Goal: Information Seeking & Learning: Learn about a topic

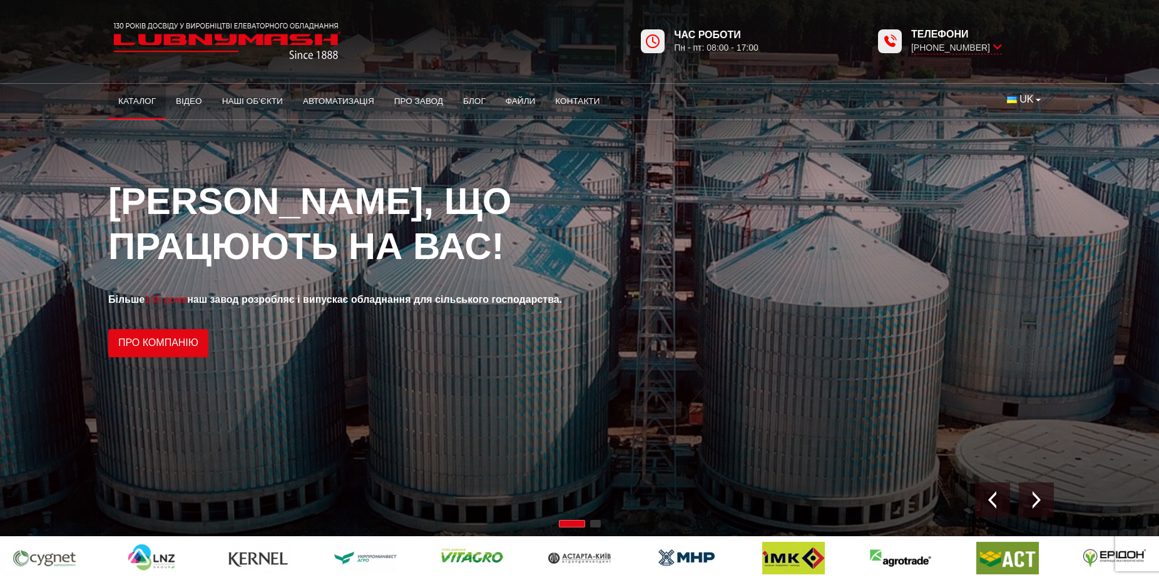
click at [133, 107] on link "Каталог" at bounding box center [137, 102] width 58 height 28
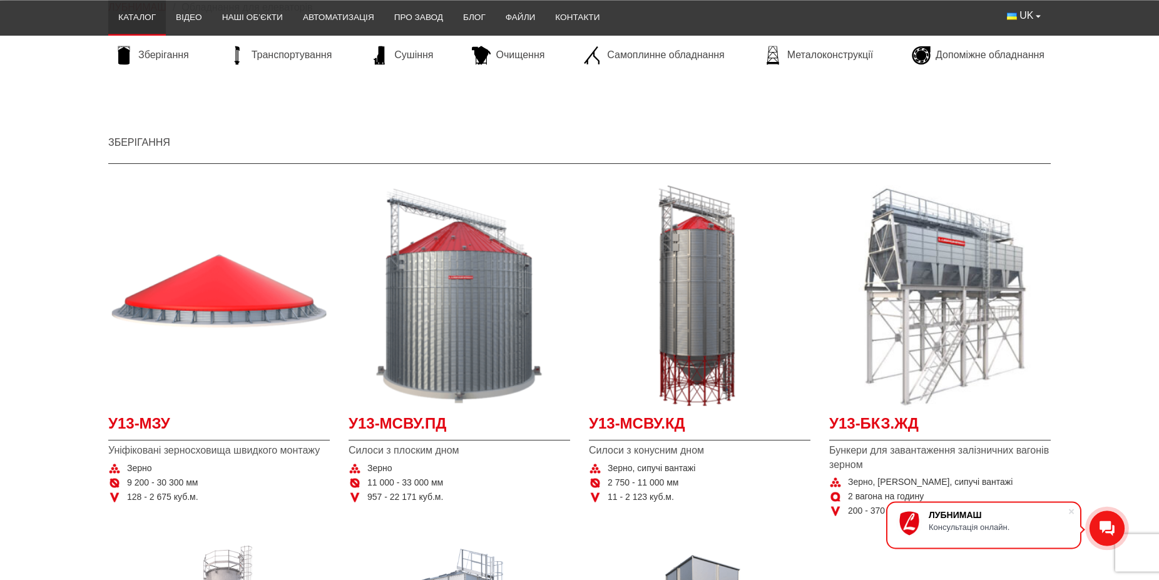
scroll to position [191, 0]
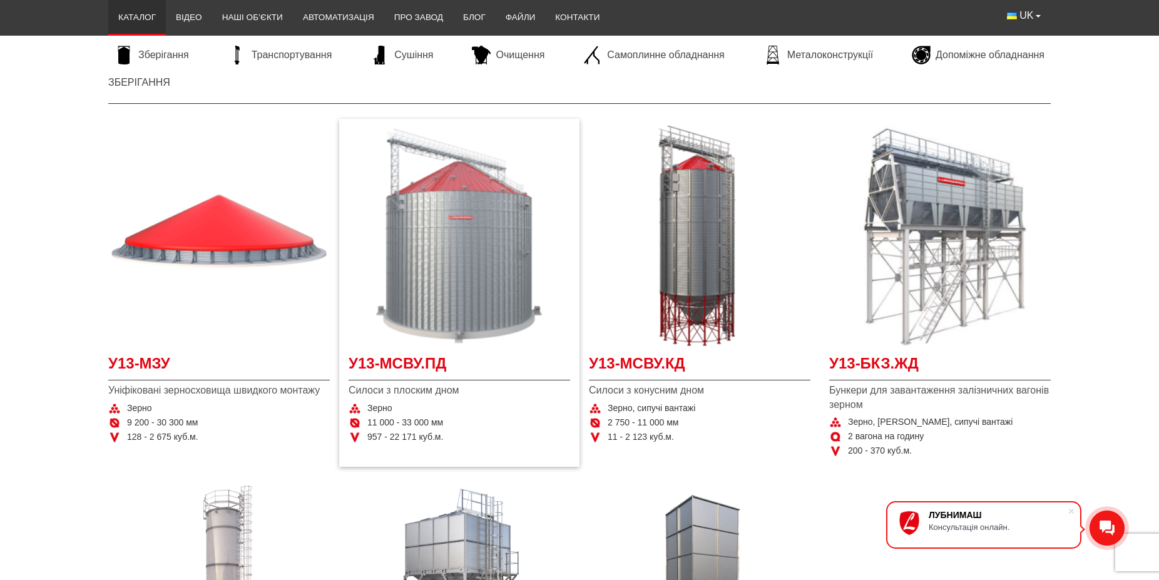
click at [426, 197] on img "Детальніше У13-МСВУ.ПД" at bounding box center [458, 235] width 221 height 221
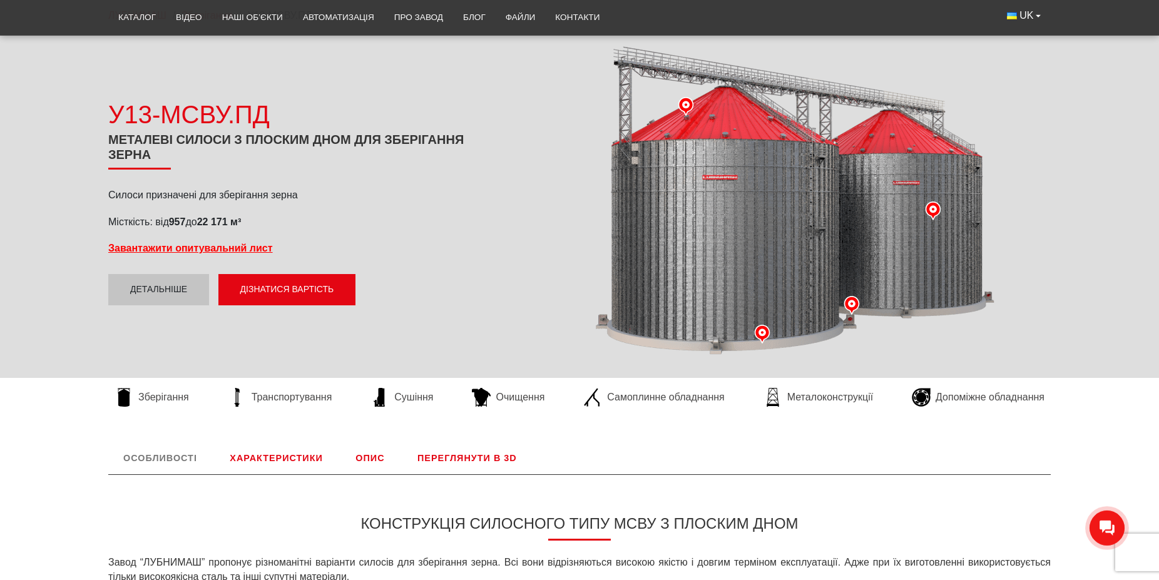
scroll to position [191, 0]
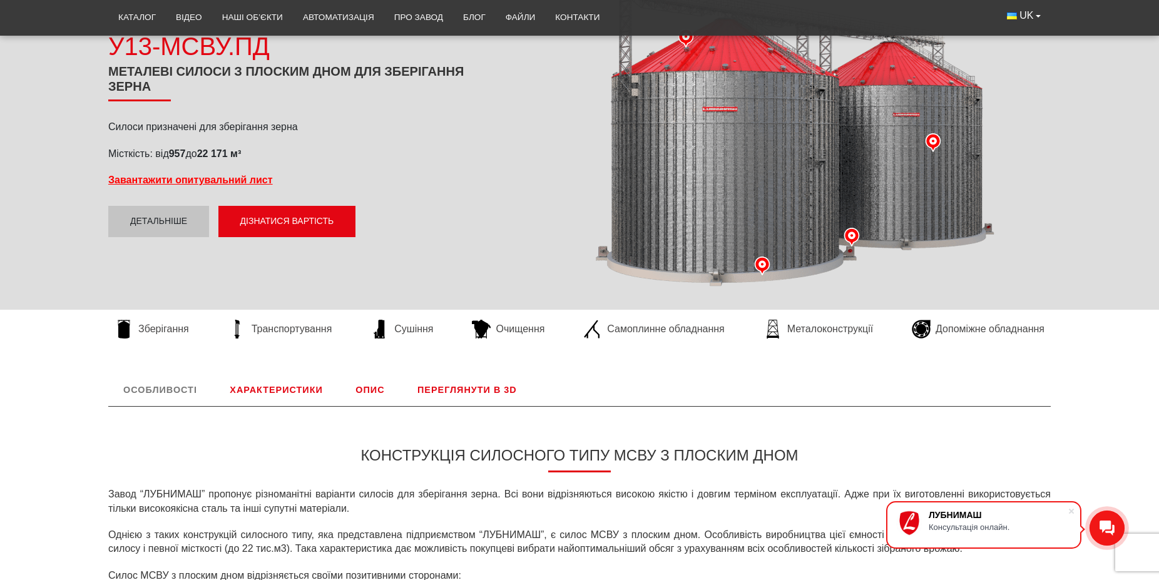
click at [469, 391] on link "Переглянути в 3D" at bounding box center [466, 389] width 129 height 33
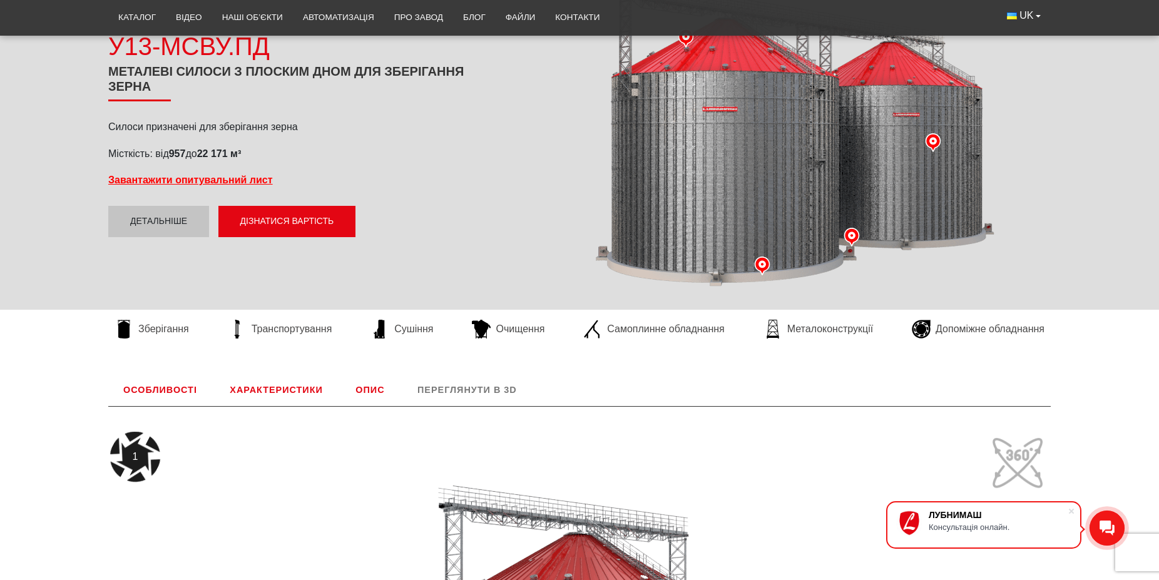
scroll to position [521, 0]
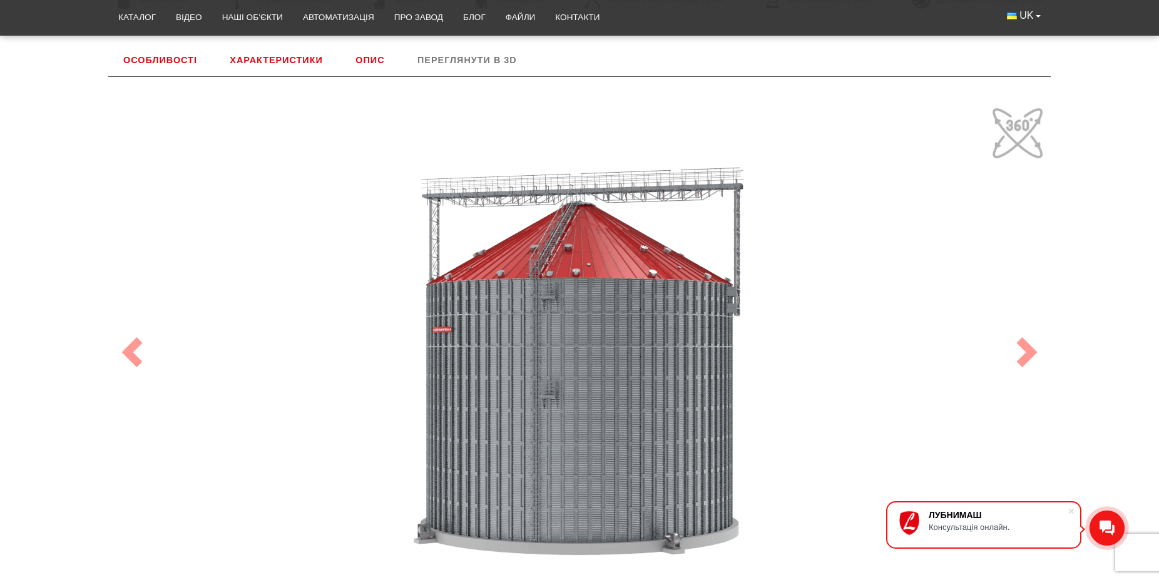
drag, startPoint x: 494, startPoint y: 392, endPoint x: 754, endPoint y: 411, distance: 260.9
click at [754, 411] on div "100" at bounding box center [579, 352] width 938 height 500
drag, startPoint x: 557, startPoint y: 424, endPoint x: 535, endPoint y: 396, distance: 35.2
click at [535, 396] on div "100" at bounding box center [579, 352] width 938 height 500
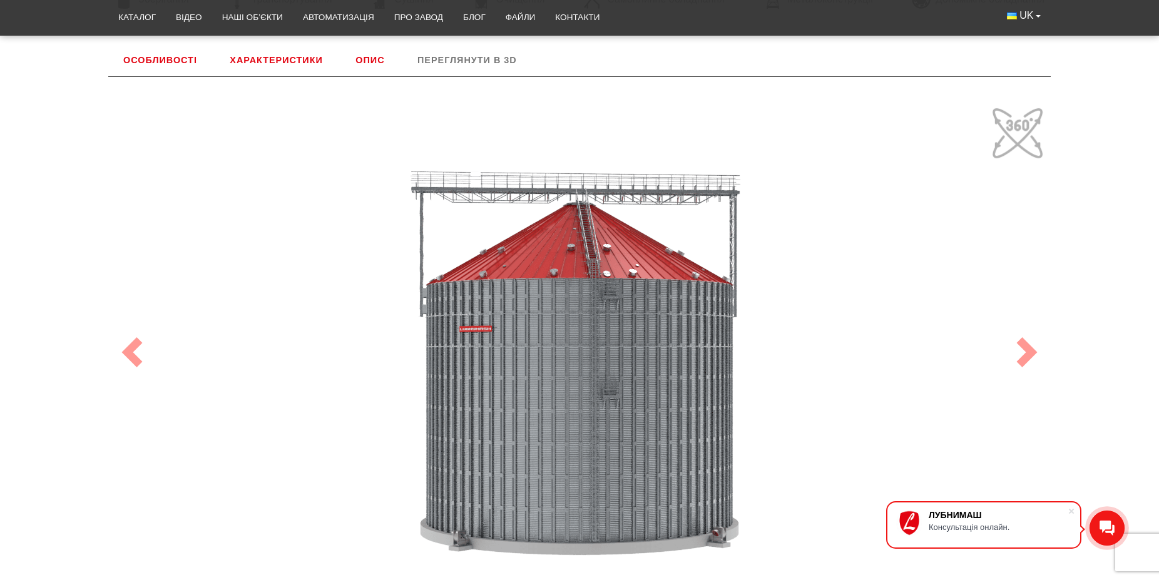
drag, startPoint x: 626, startPoint y: 375, endPoint x: 611, endPoint y: 355, distance: 25.0
click at [611, 355] on div "100" at bounding box center [579, 352] width 938 height 500
drag, startPoint x: 572, startPoint y: 382, endPoint x: 596, endPoint y: 371, distance: 26.3
click at [596, 371] on div "100" at bounding box center [579, 352] width 938 height 500
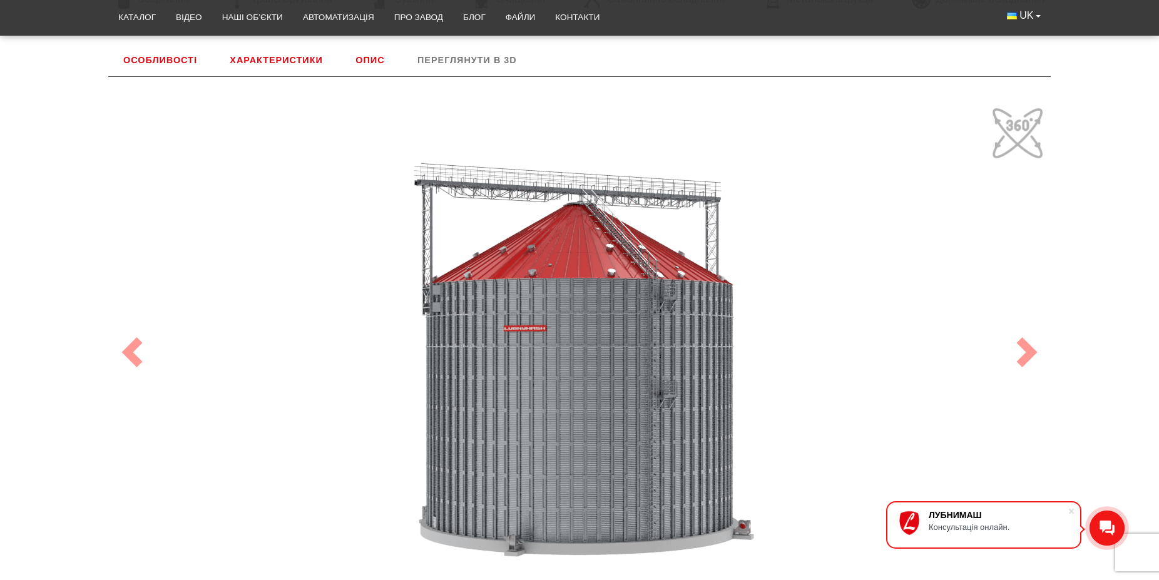
drag, startPoint x: 557, startPoint y: 411, endPoint x: 576, endPoint y: 412, distance: 18.8
click at [576, 412] on div "100" at bounding box center [579, 352] width 938 height 500
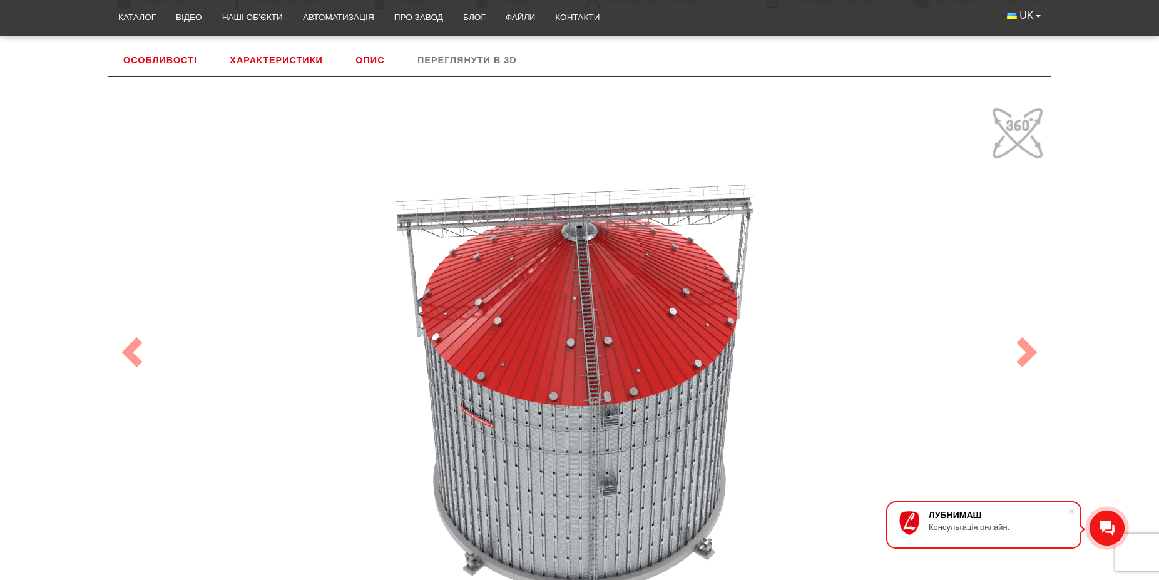
drag, startPoint x: 552, startPoint y: 432, endPoint x: 479, endPoint y: 440, distance: 74.3
click at [479, 440] on div "100" at bounding box center [579, 352] width 938 height 500
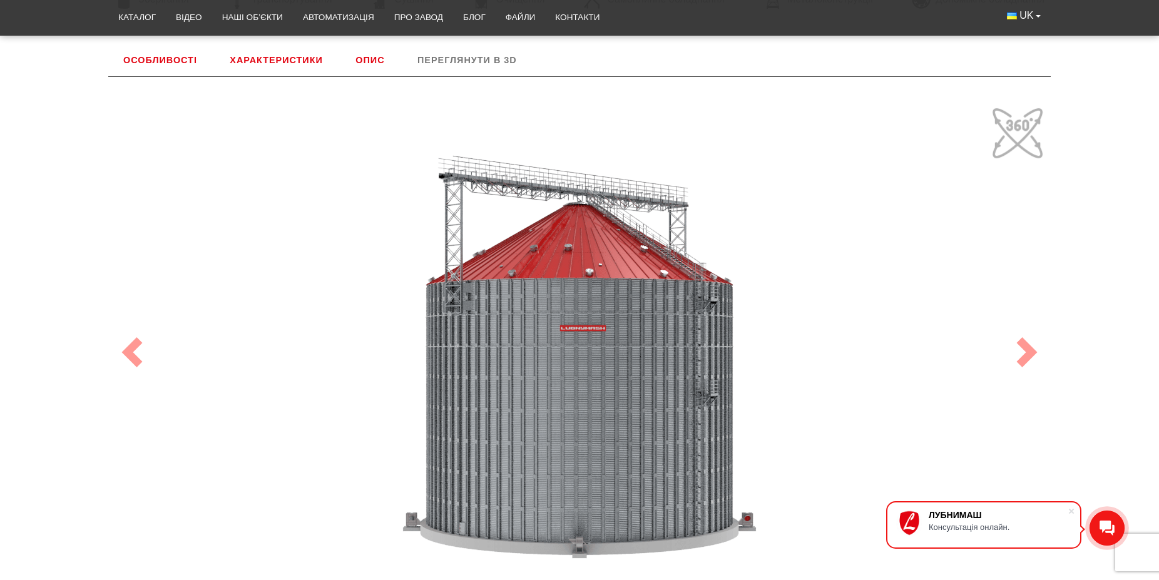
drag, startPoint x: 660, startPoint y: 477, endPoint x: 690, endPoint y: 362, distance: 119.0
click at [716, 370] on div "100" at bounding box center [579, 352] width 938 height 500
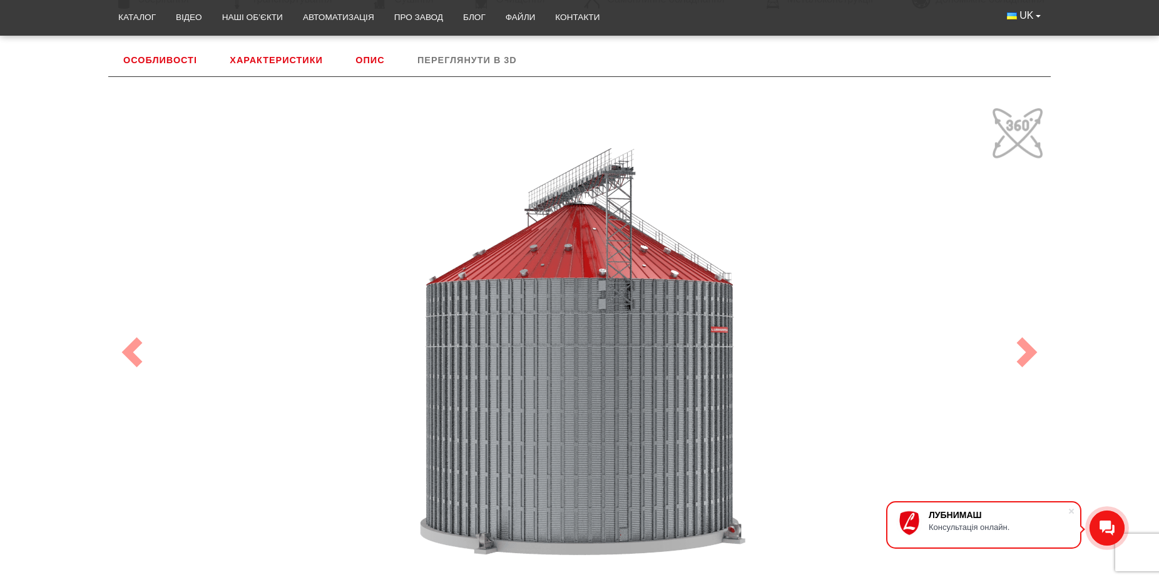
drag, startPoint x: 481, startPoint y: 345, endPoint x: 527, endPoint y: 336, distance: 47.1
click at [527, 338] on div "100" at bounding box center [579, 352] width 938 height 500
click at [268, 66] on link "Характеристики" at bounding box center [276, 60] width 123 height 33
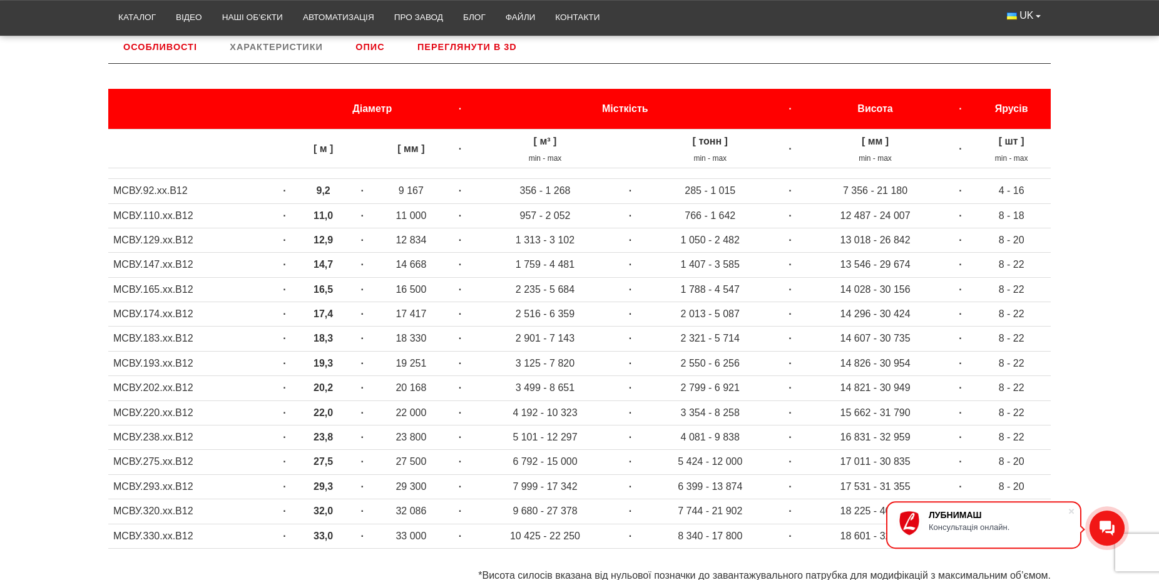
scroll to position [585, 0]
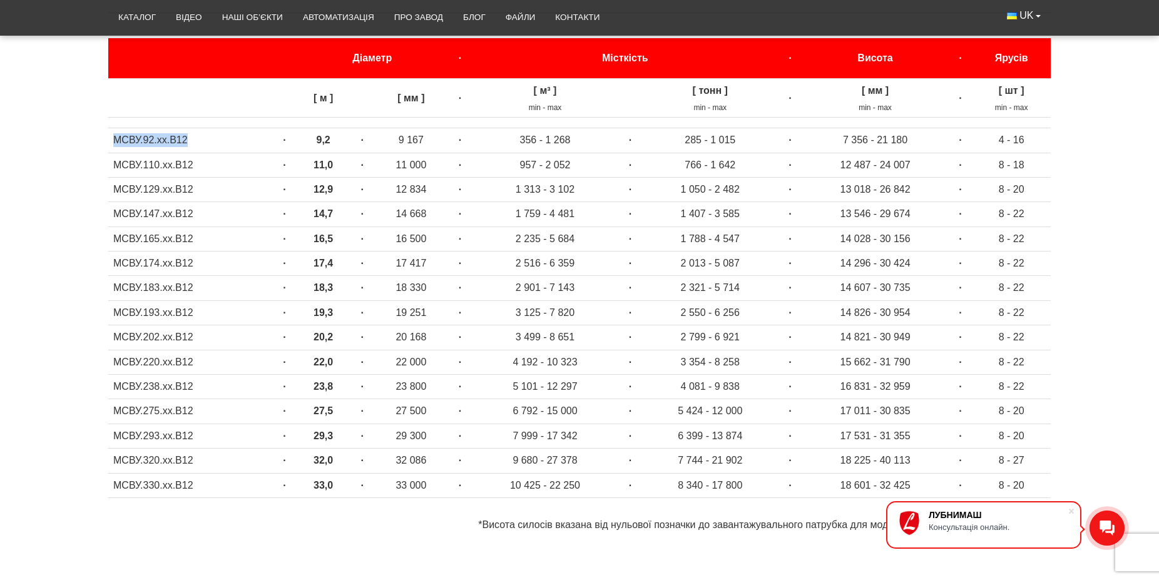
drag, startPoint x: 113, startPoint y: 138, endPoint x: 196, endPoint y: 143, distance: 82.7
click at [196, 143] on td "МСВУ.92.хх.В12" at bounding box center [190, 140] width 165 height 24
drag, startPoint x: 146, startPoint y: 487, endPoint x: 153, endPoint y: 509, distance: 22.2
click at [146, 486] on td "МСВУ.330.хх.В12" at bounding box center [190, 485] width 165 height 24
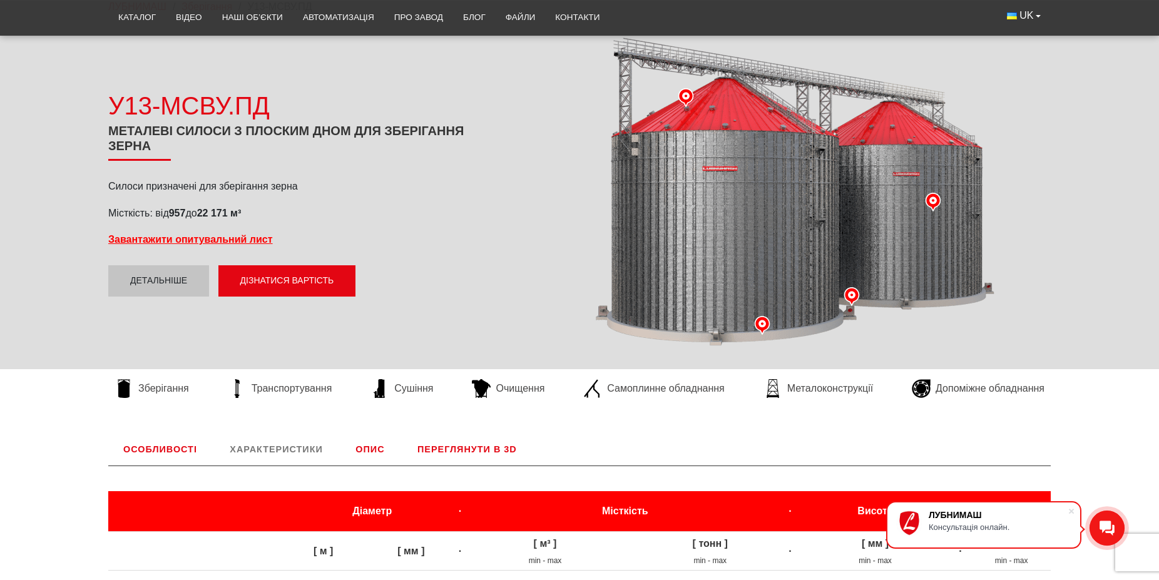
scroll to position [74, 0]
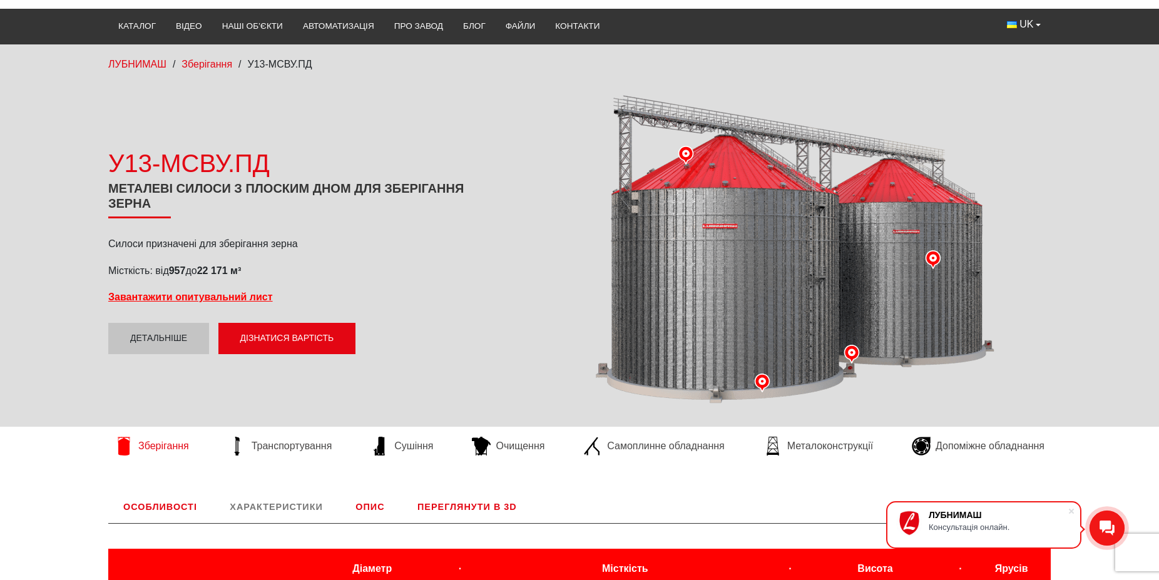
click at [175, 437] on link "Зберігання" at bounding box center [151, 446] width 87 height 19
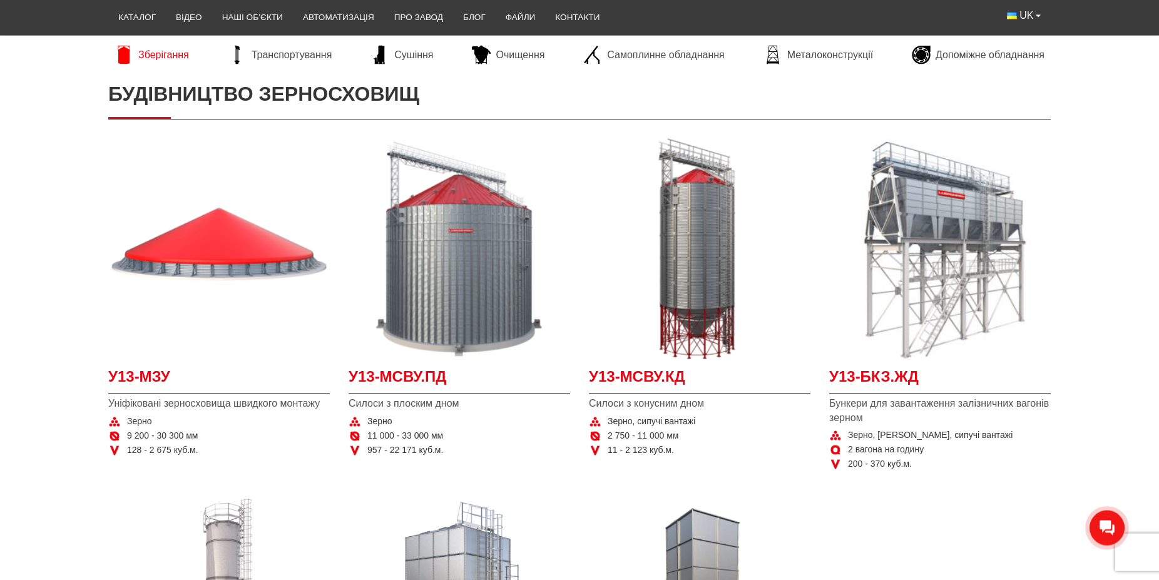
scroll to position [191, 0]
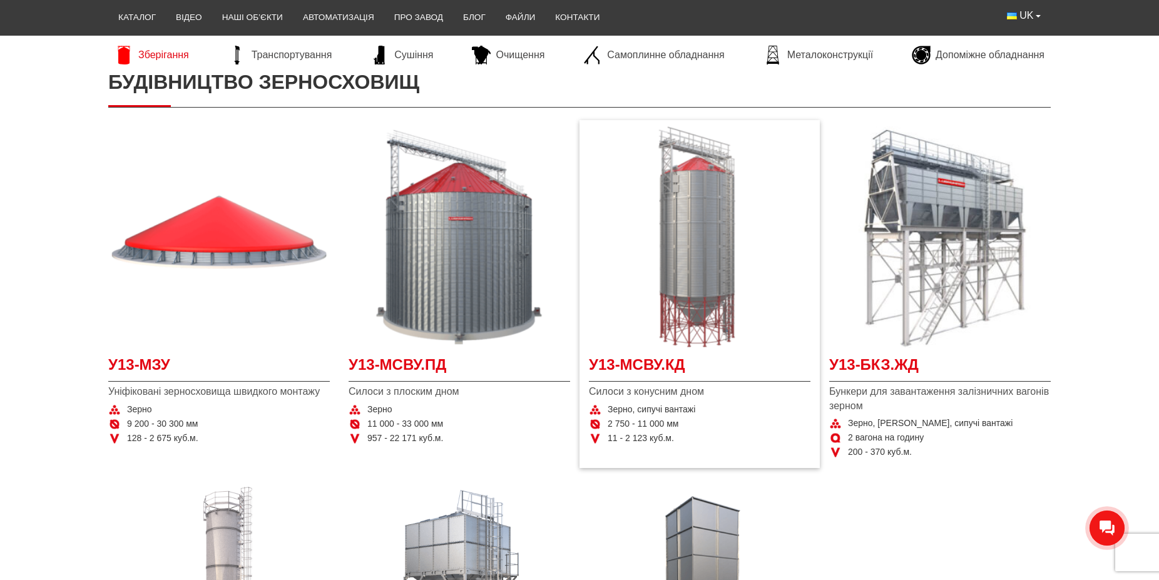
click at [706, 221] on img at bounding box center [699, 236] width 221 height 221
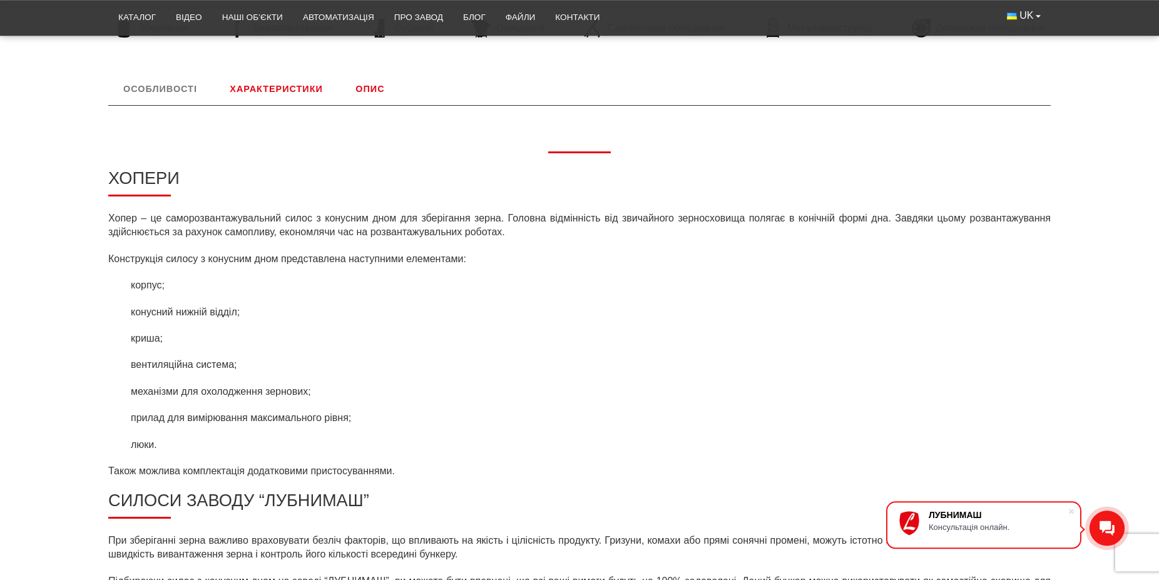
scroll to position [510, 0]
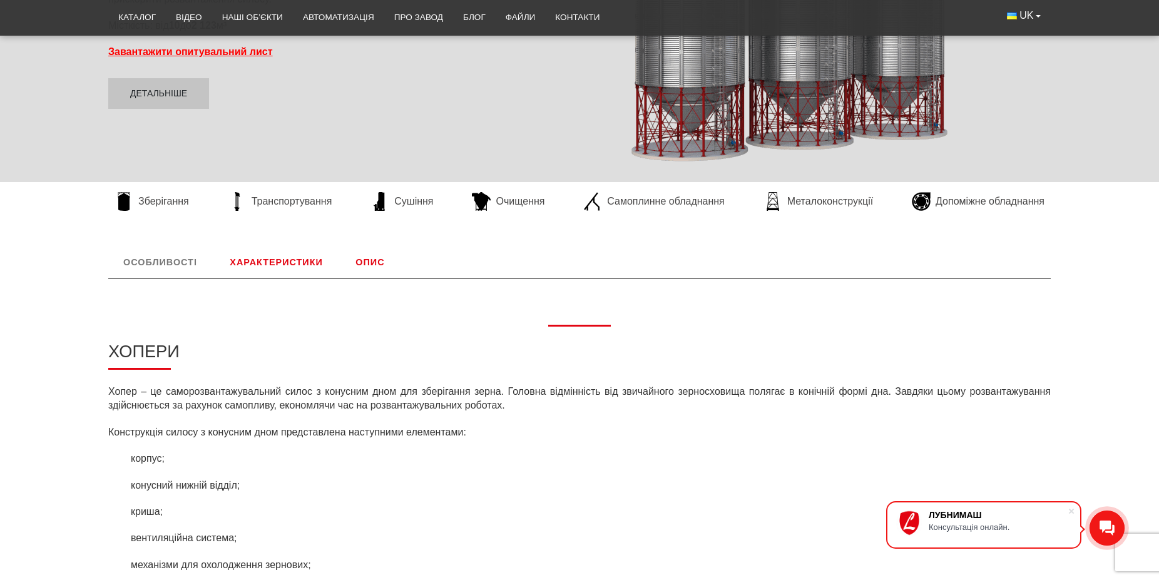
click at [299, 265] on link "Характеристики" at bounding box center [276, 262] width 123 height 33
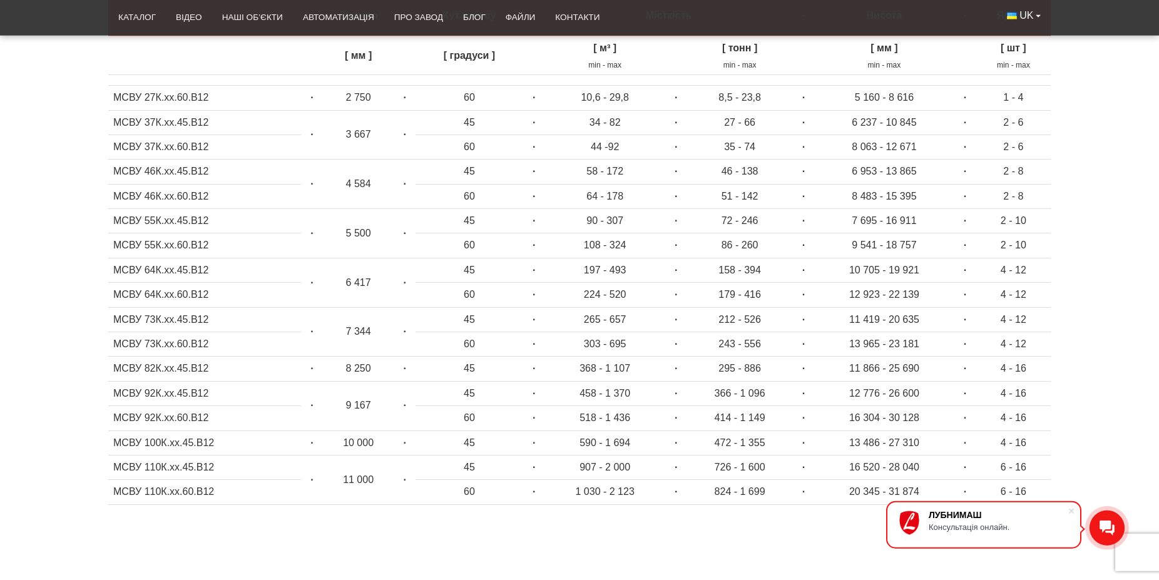
scroll to position [649, 0]
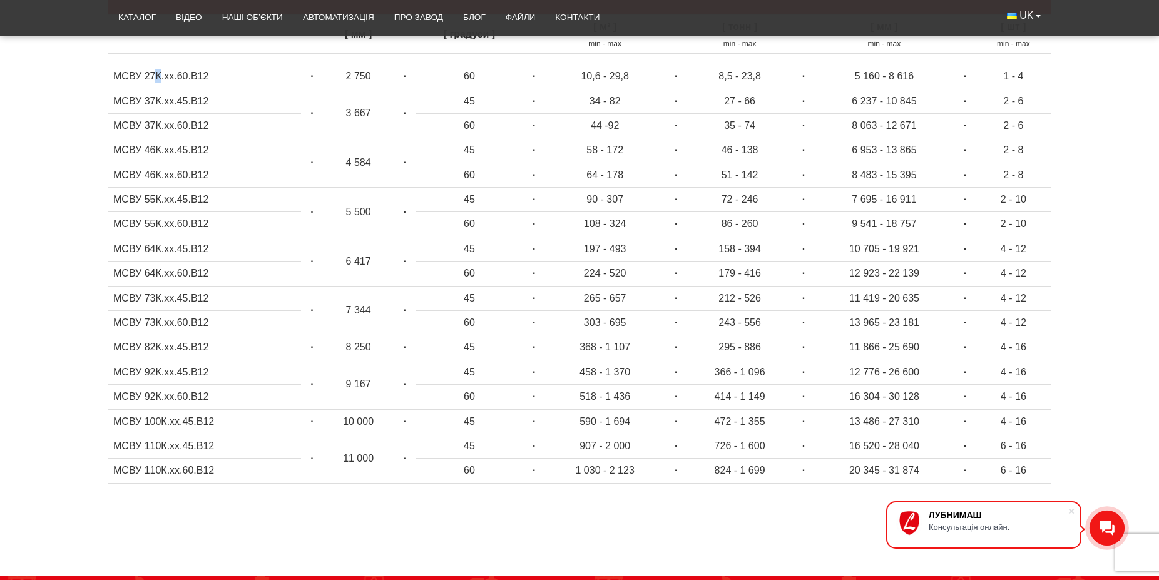
click at [159, 78] on td "МСВУ 27К.хх.60.В12" at bounding box center [204, 76] width 193 height 24
click at [178, 79] on td "МСВУ 27К.хх.60.В12" at bounding box center [204, 76] width 193 height 24
drag, startPoint x: 179, startPoint y: 74, endPoint x: 278, endPoint y: 156, distance: 128.5
click at [188, 74] on td "МСВУ 27К.хх.60.В12" at bounding box center [204, 76] width 193 height 24
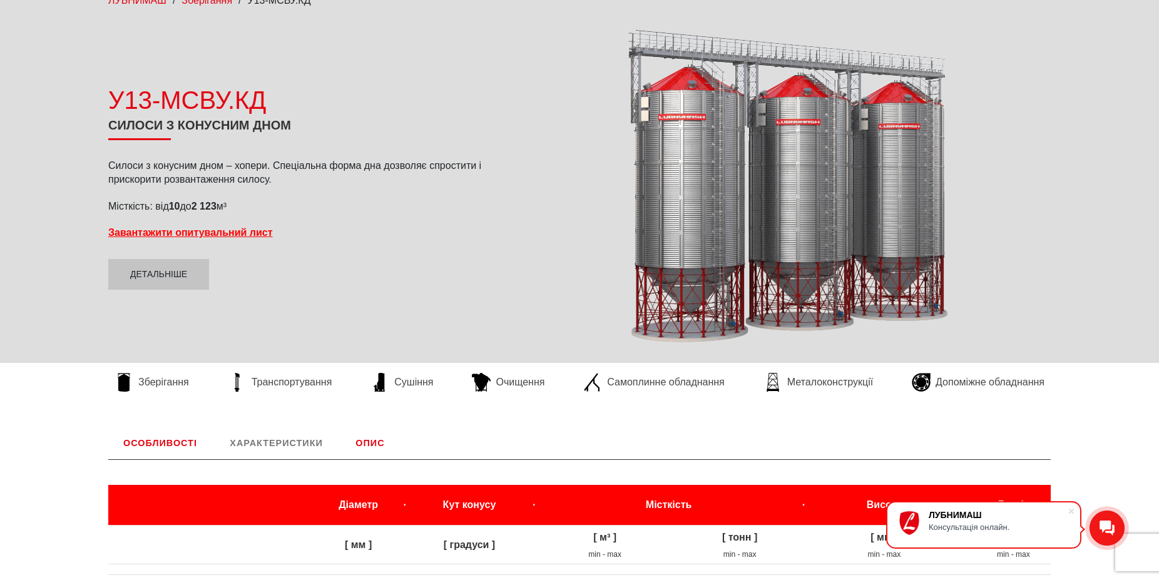
scroll to position [11, 0]
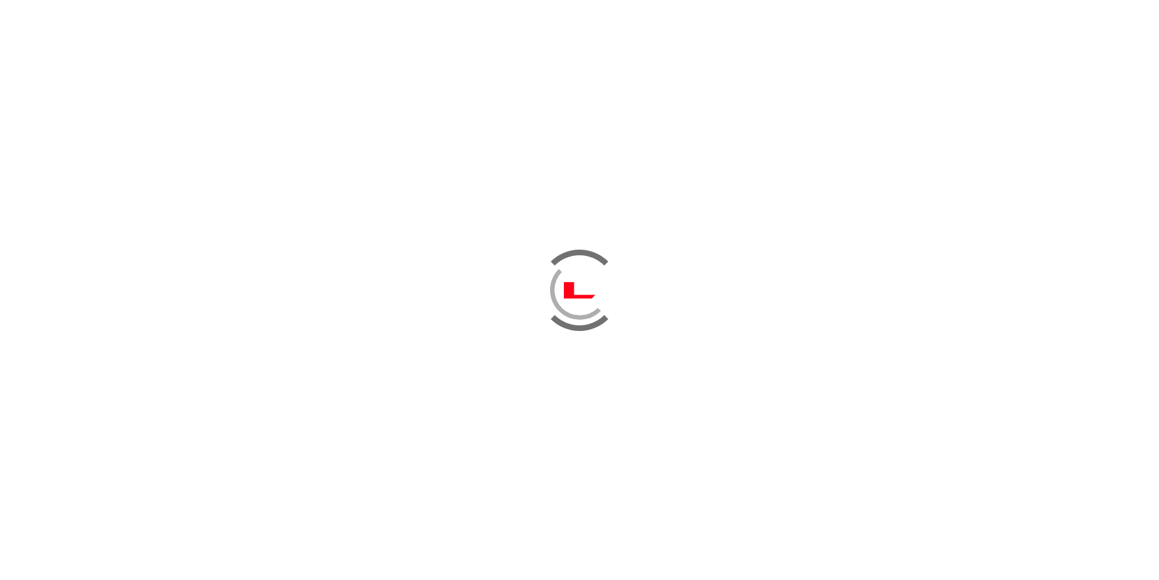
scroll to position [191, 0]
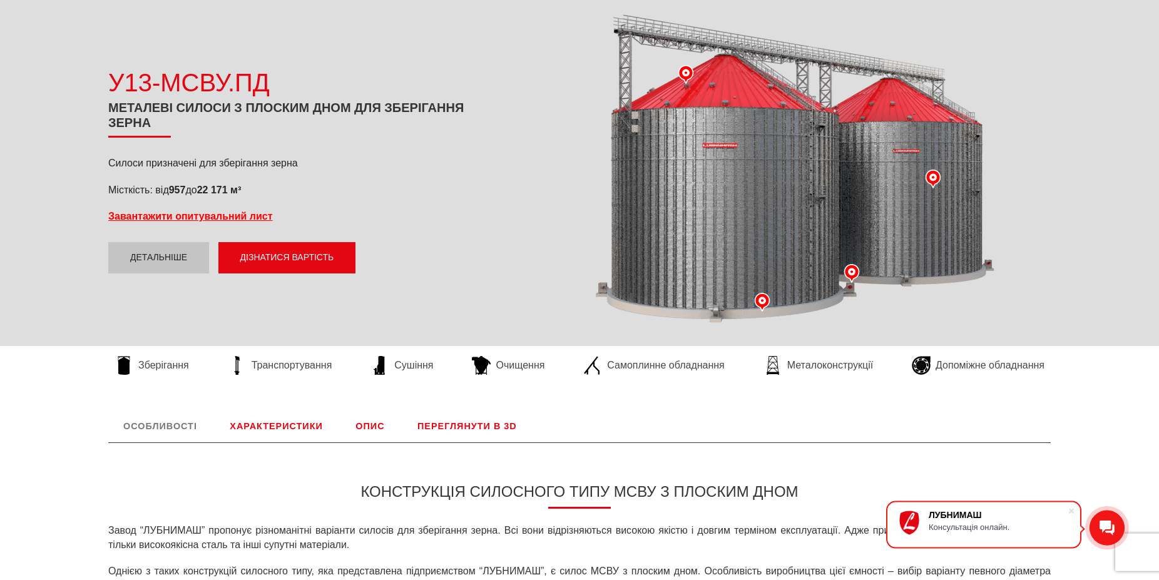
scroll to position [74, 0]
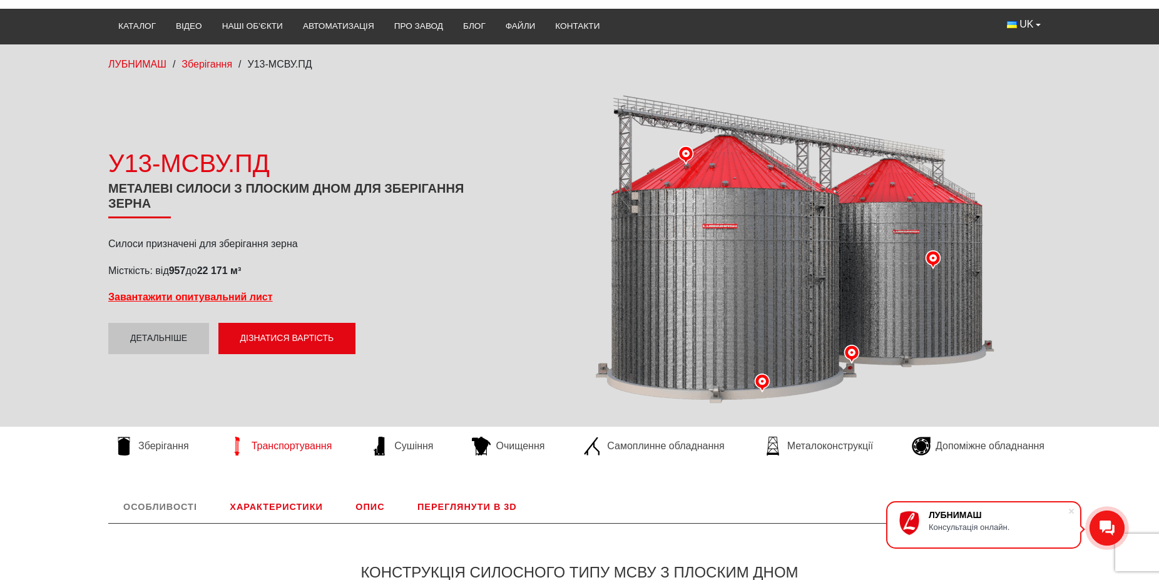
click at [279, 449] on span "Транспортування" at bounding box center [291, 446] width 81 height 14
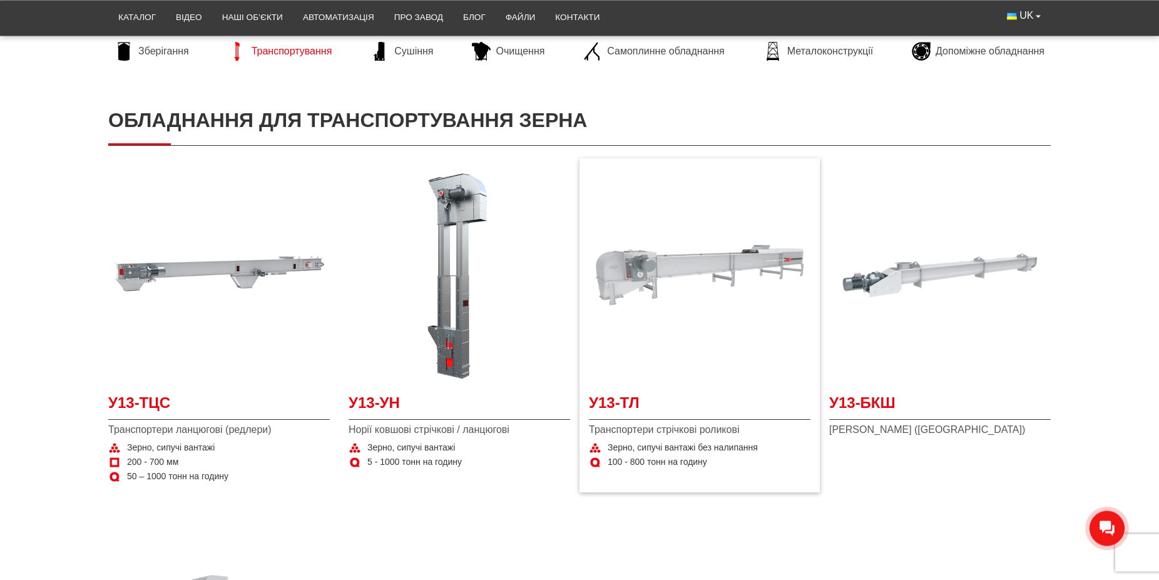
scroll to position [191, 0]
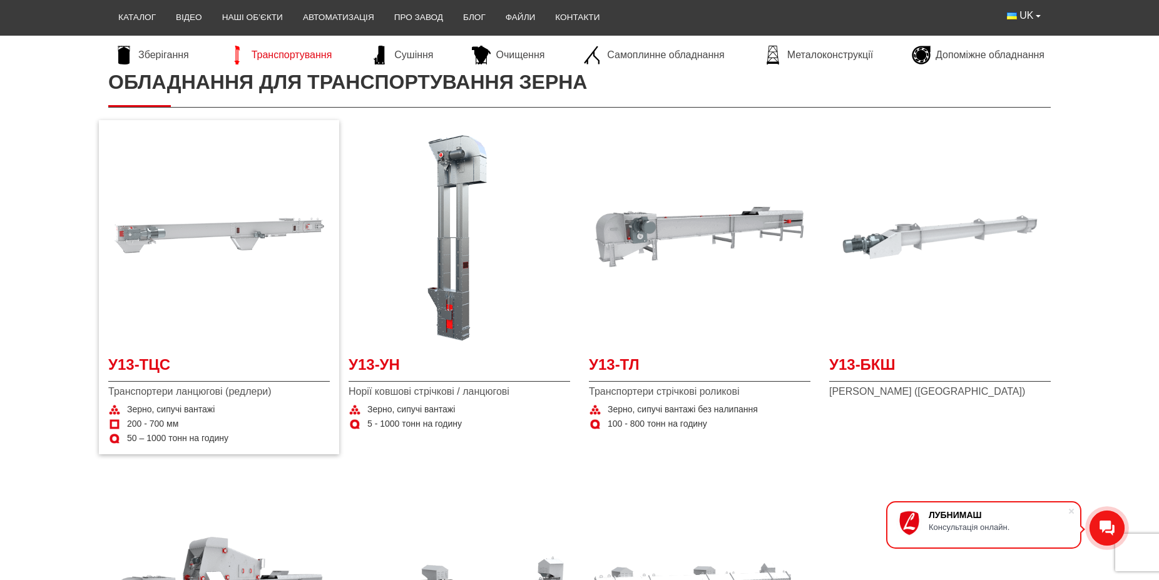
click at [270, 236] on img at bounding box center [218, 236] width 221 height 221
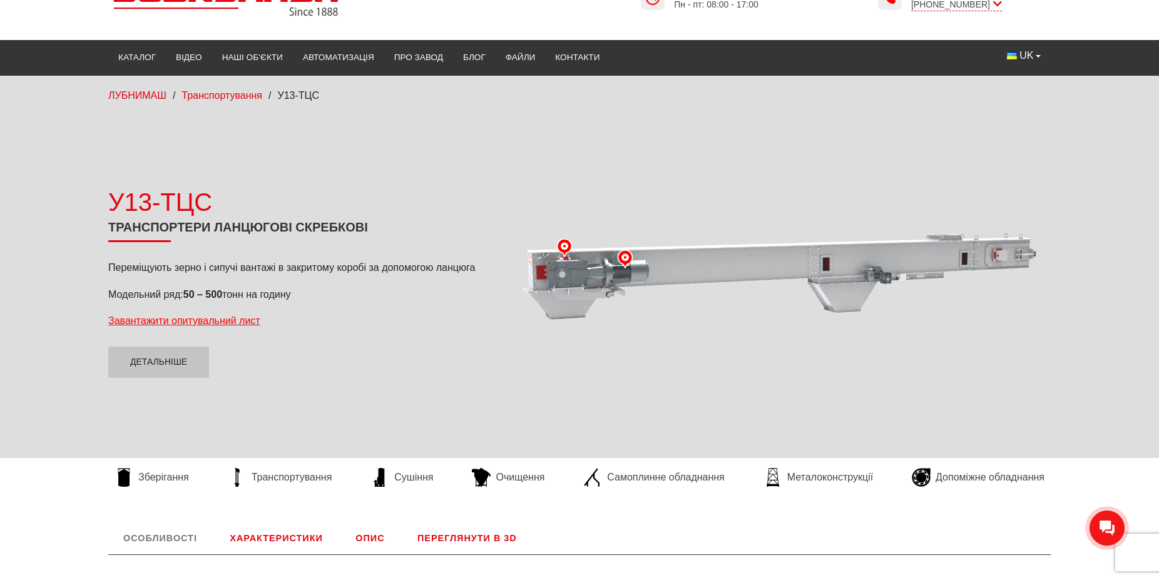
scroll to position [128, 0]
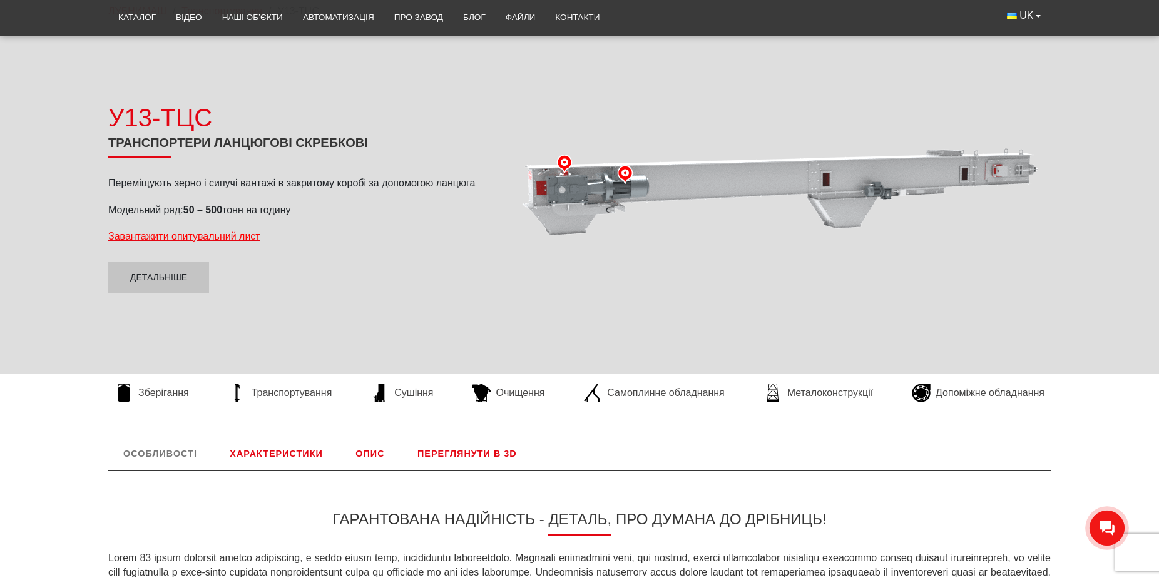
click at [452, 452] on link "Переглянути в 3D" at bounding box center [466, 453] width 129 height 33
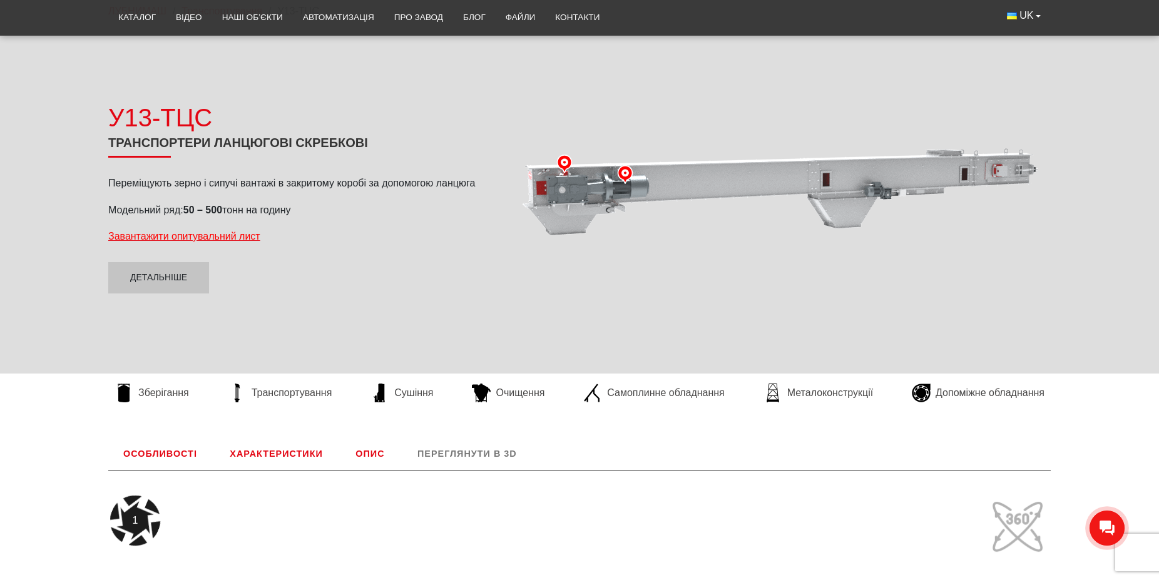
scroll to position [521, 0]
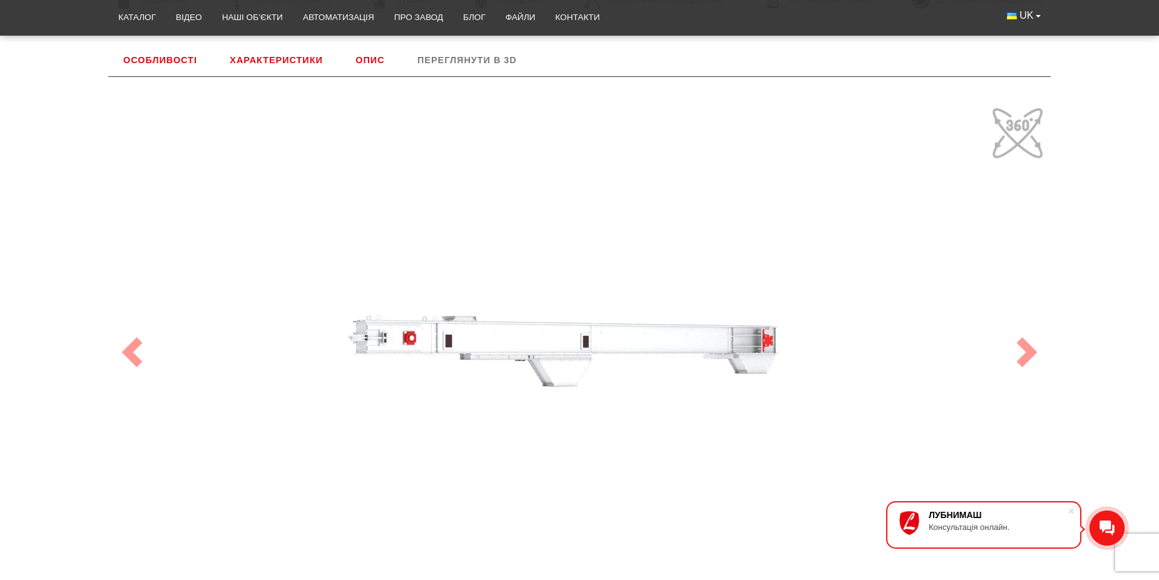
drag, startPoint x: 462, startPoint y: 352, endPoint x: 582, endPoint y: 293, distance: 133.5
click at [582, 293] on div "100" at bounding box center [579, 352] width 938 height 500
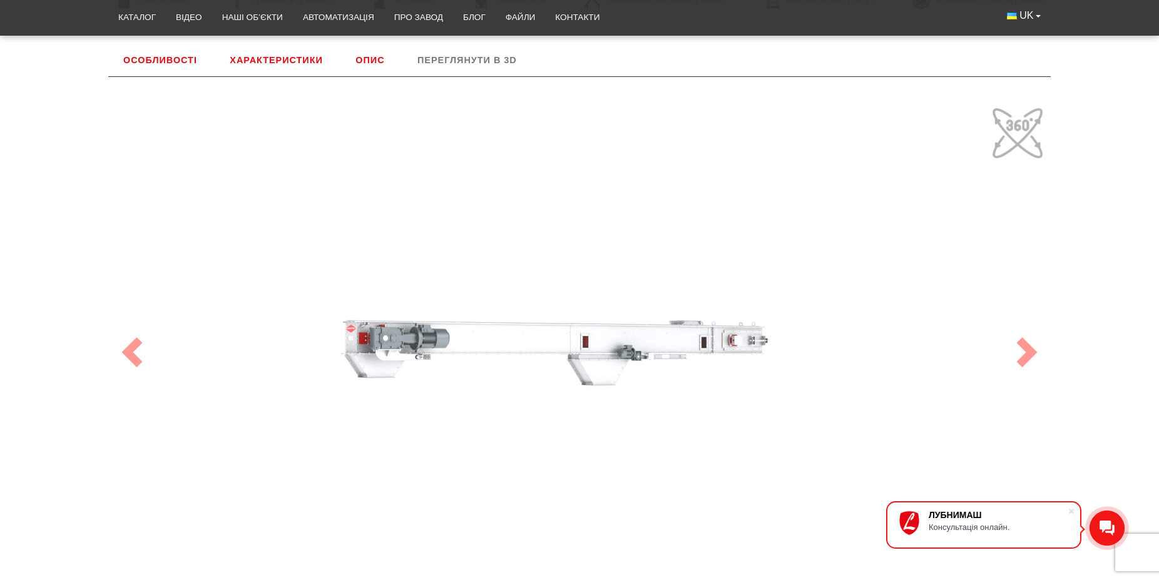
drag, startPoint x: 623, startPoint y: 353, endPoint x: 445, endPoint y: 316, distance: 181.6
click at [445, 316] on div "100" at bounding box center [579, 352] width 938 height 500
drag, startPoint x: 522, startPoint y: 346, endPoint x: 537, endPoint y: 348, distance: 15.2
click at [537, 348] on div "100" at bounding box center [579, 352] width 938 height 500
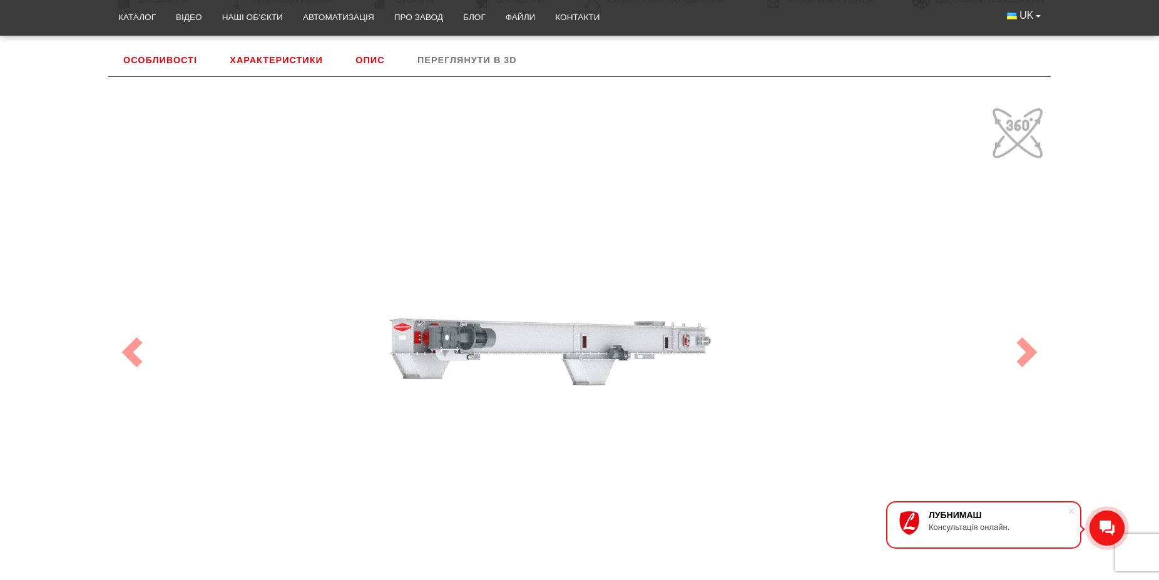
drag, startPoint x: 515, startPoint y: 343, endPoint x: 533, endPoint y: 345, distance: 17.6
click at [533, 345] on div "100" at bounding box center [579, 352] width 938 height 500
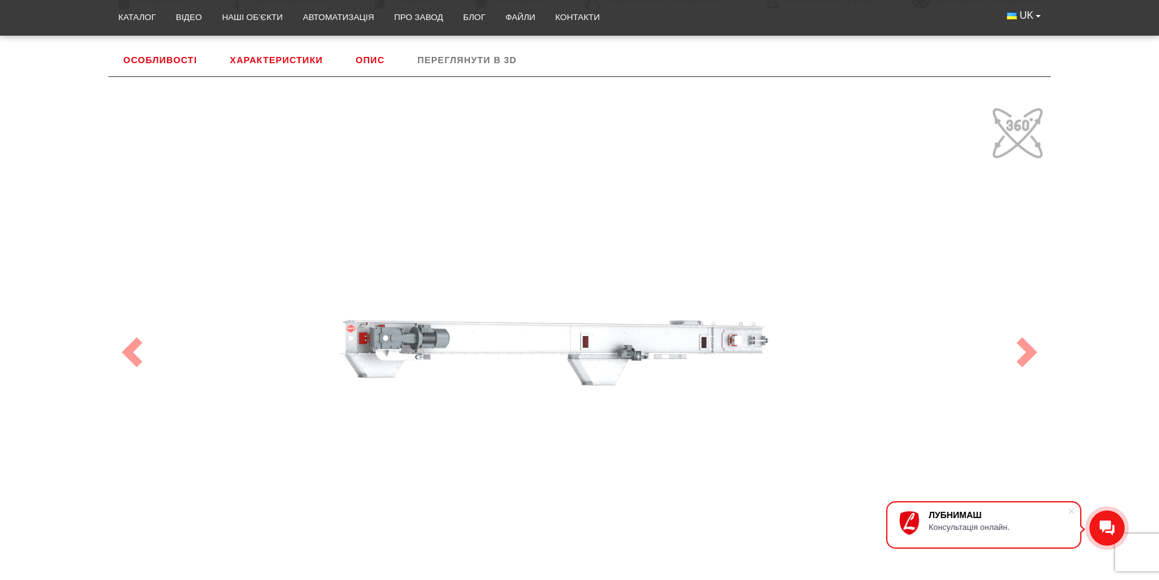
drag, startPoint x: 532, startPoint y: 335, endPoint x: 498, endPoint y: 332, distance: 33.9
click at [498, 335] on div "100" at bounding box center [579, 352] width 938 height 500
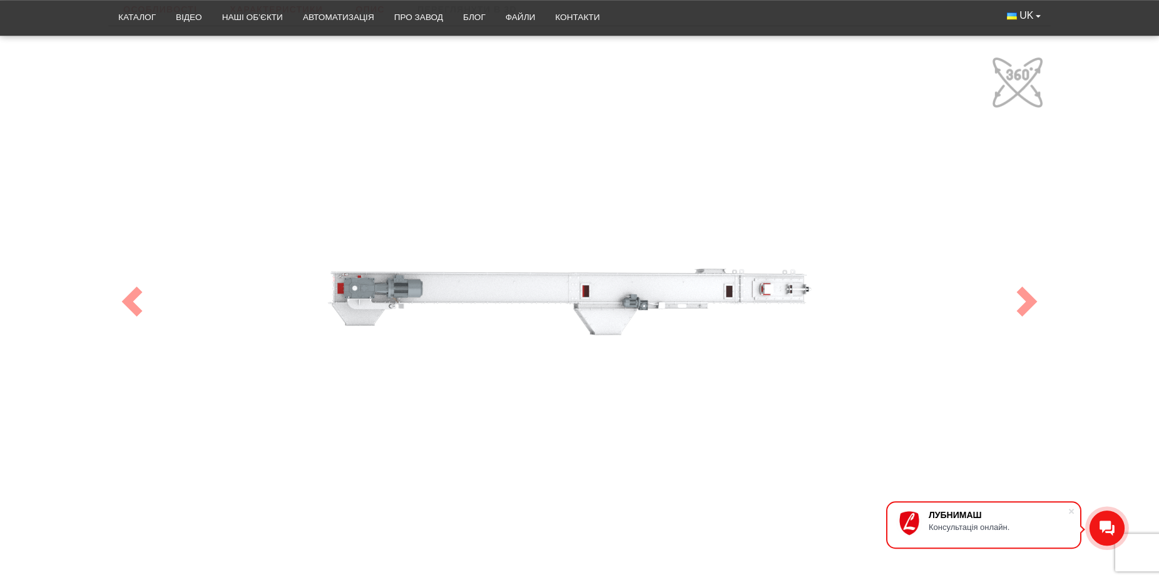
scroll to position [585, 0]
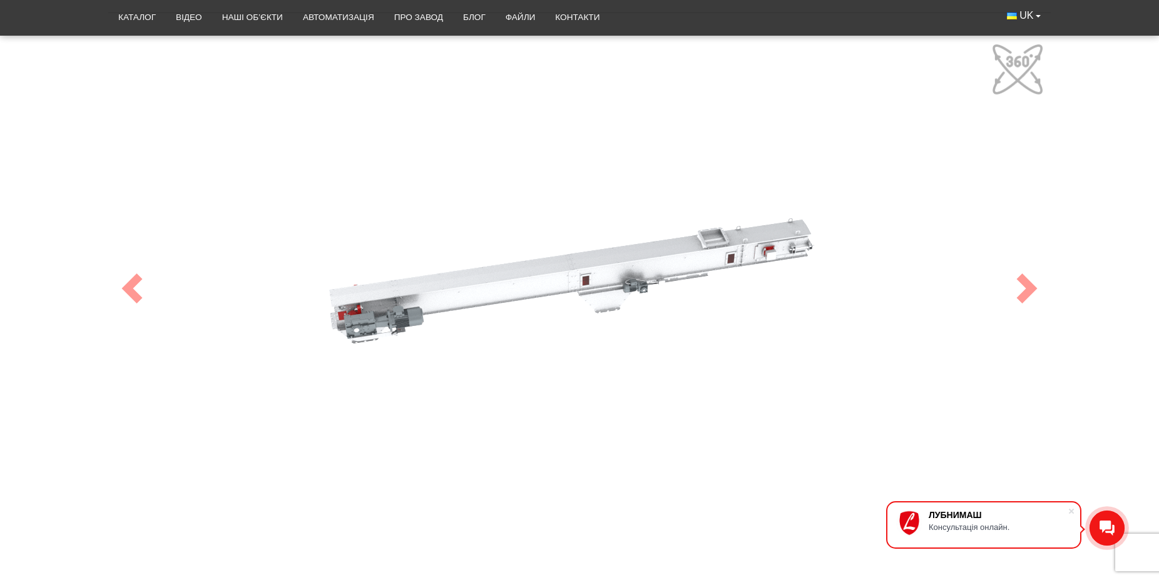
drag, startPoint x: 500, startPoint y: 298, endPoint x: 459, endPoint y: 318, distance: 45.9
click at [509, 302] on div "100" at bounding box center [579, 288] width 938 height 500
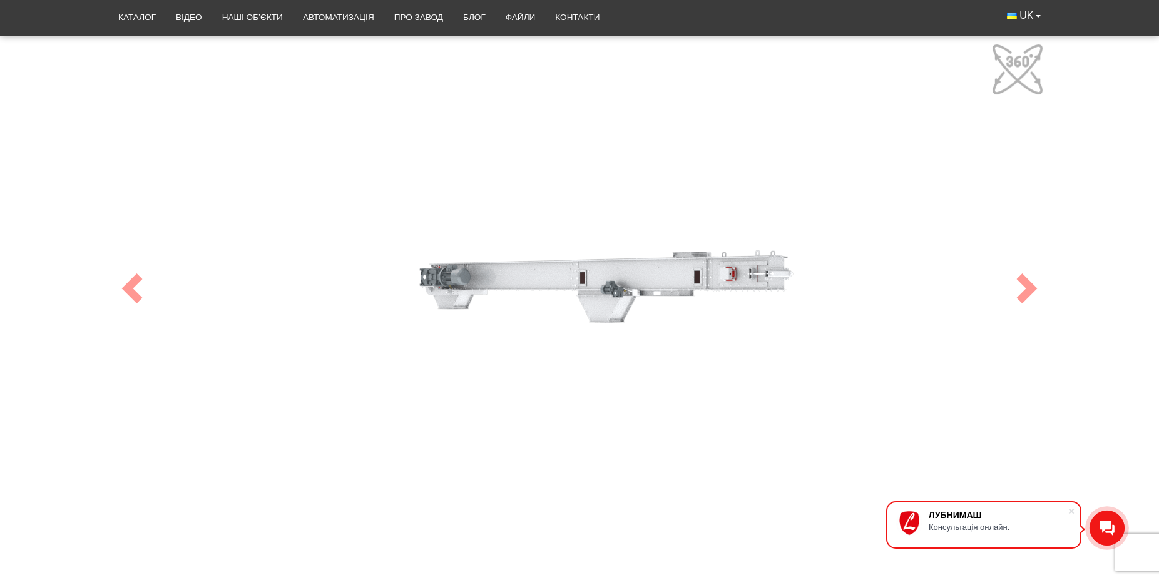
drag, startPoint x: 384, startPoint y: 314, endPoint x: 350, endPoint y: 291, distance: 41.0
click at [350, 291] on div "100" at bounding box center [579, 288] width 938 height 500
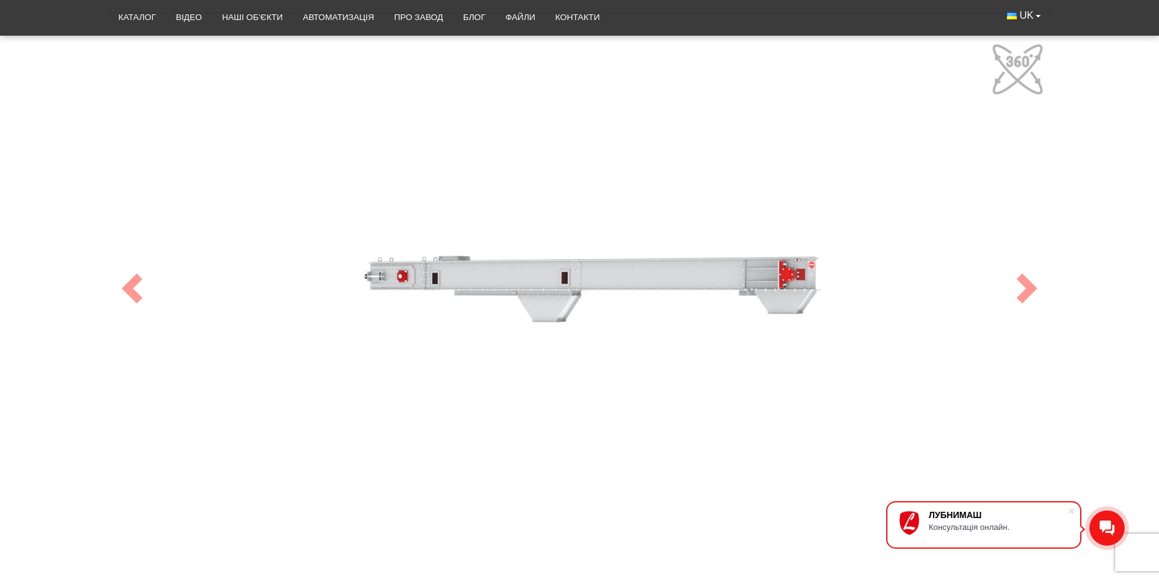
drag, startPoint x: 733, startPoint y: 283, endPoint x: 576, endPoint y: 278, distance: 157.7
click at [576, 280] on div "100" at bounding box center [579, 288] width 938 height 500
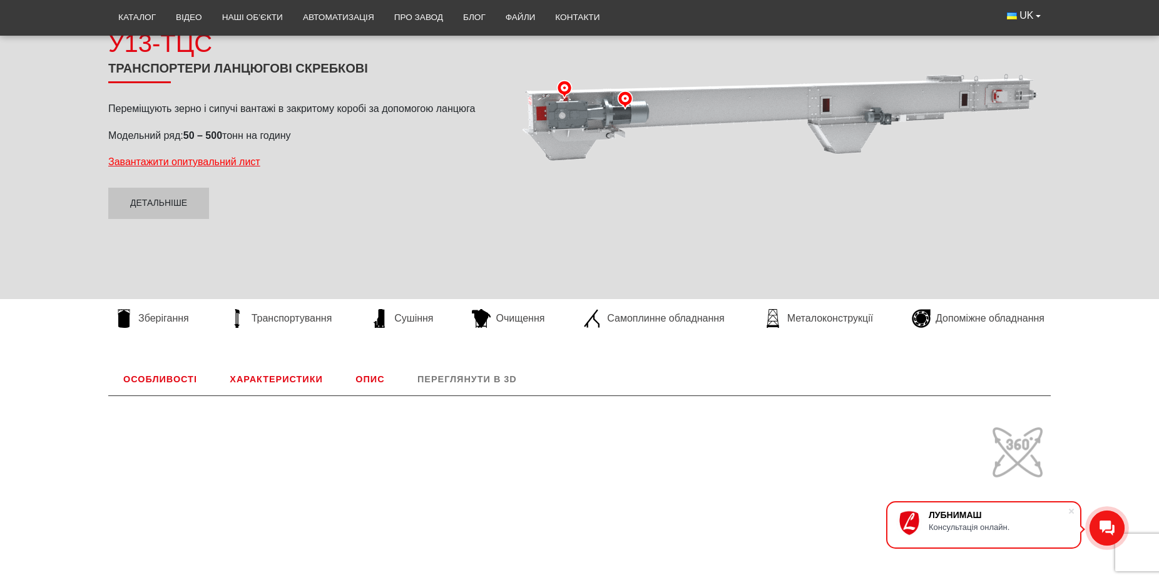
click at [174, 382] on link "Особливості" at bounding box center [160, 379] width 104 height 33
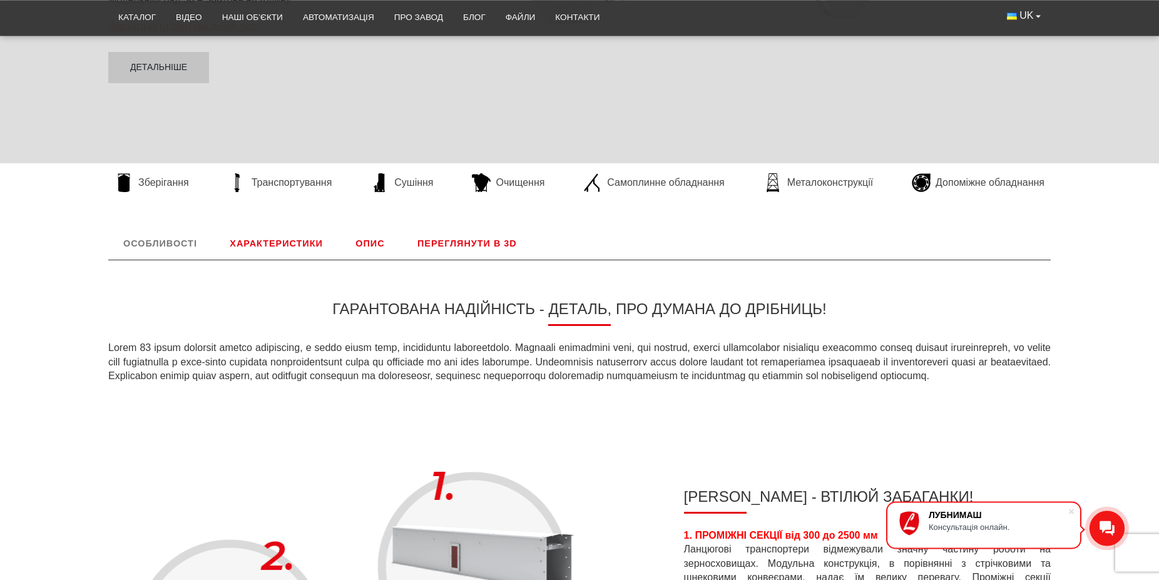
scroll to position [330, 0]
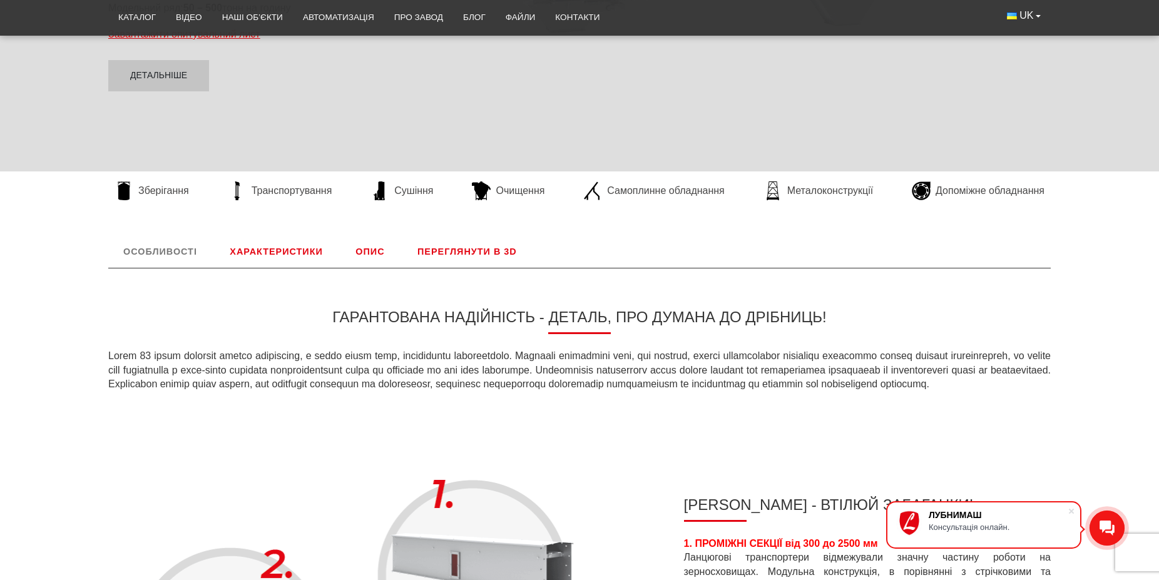
click at [240, 251] on link "Характеристики" at bounding box center [276, 251] width 123 height 33
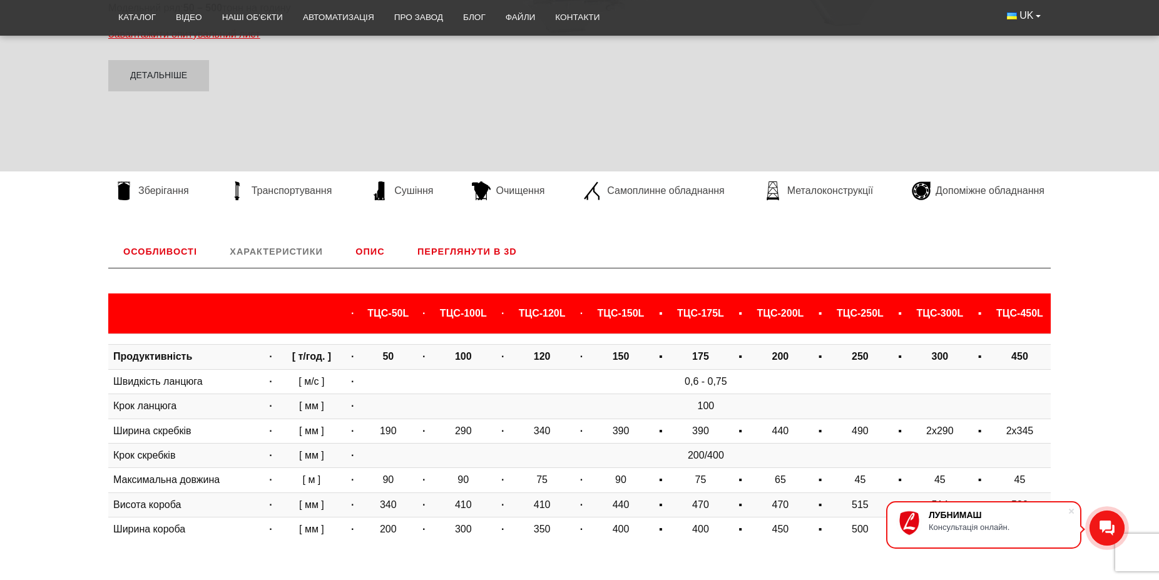
click at [170, 257] on link "Особливості" at bounding box center [160, 251] width 104 height 33
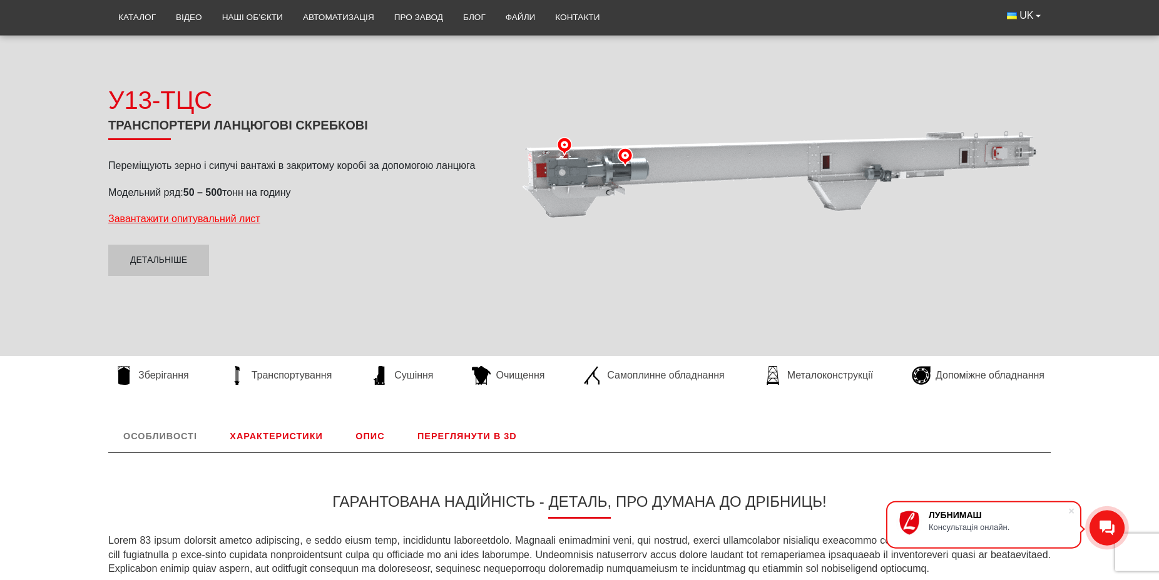
scroll to position [191, 0]
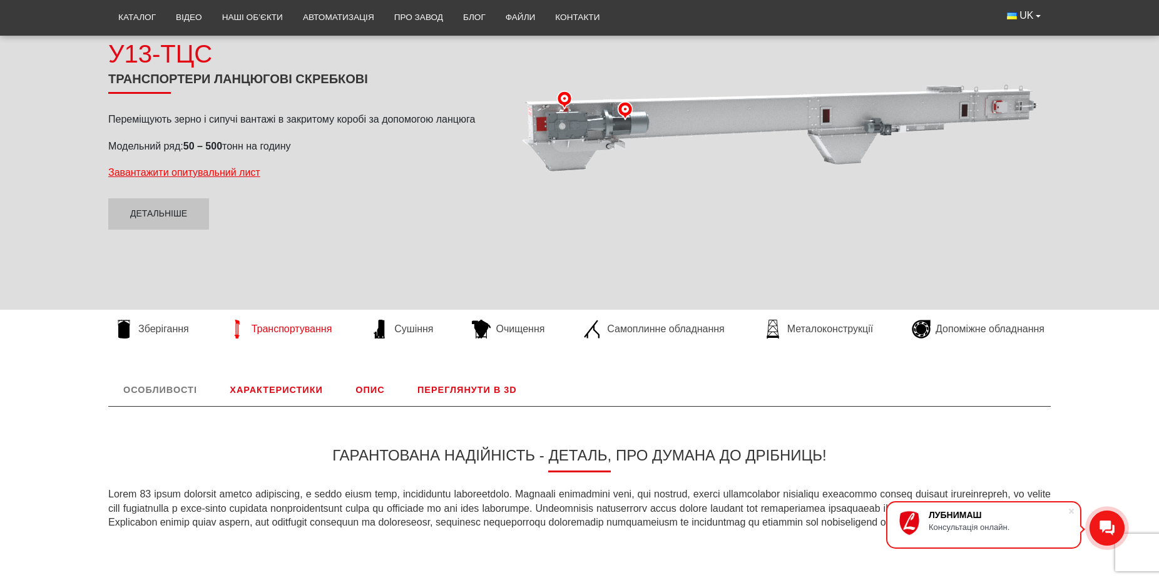
click at [293, 331] on span "Транспортування" at bounding box center [291, 329] width 81 height 14
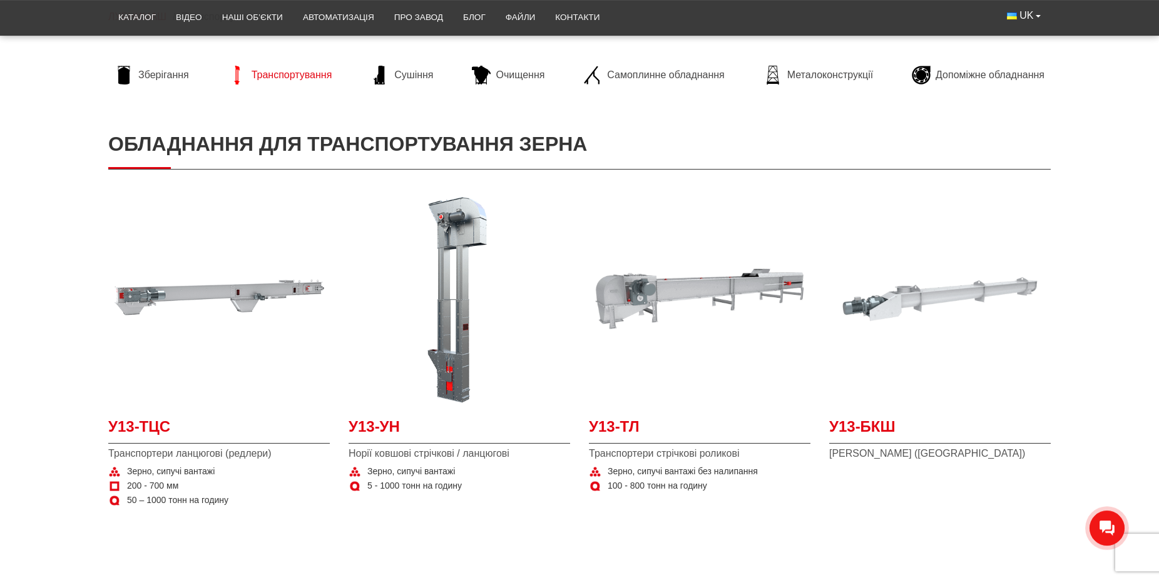
scroll to position [191, 0]
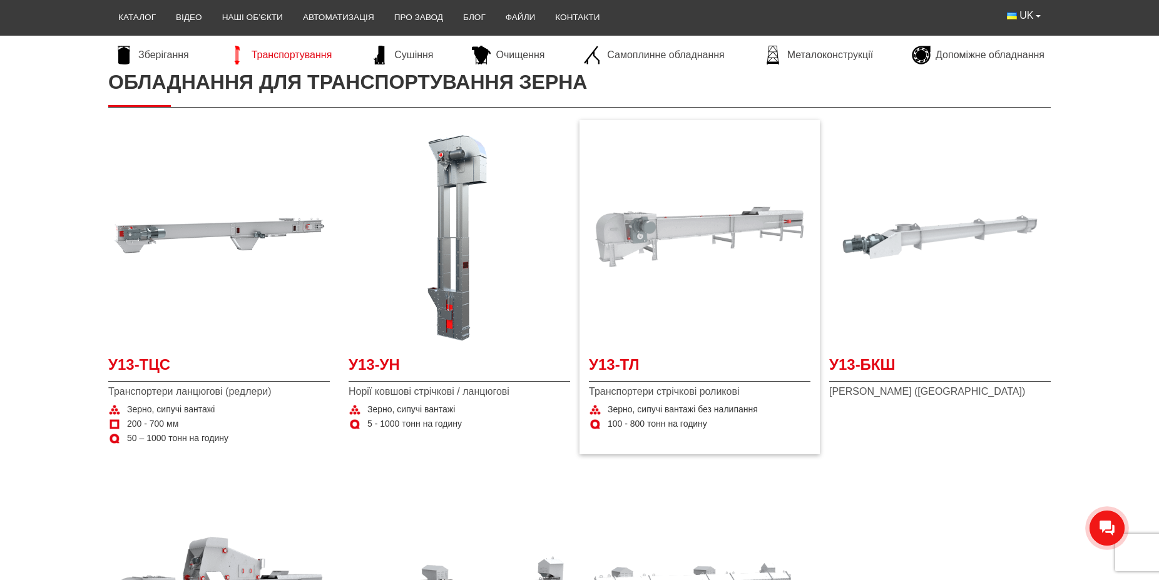
click at [666, 218] on img at bounding box center [699, 236] width 221 height 221
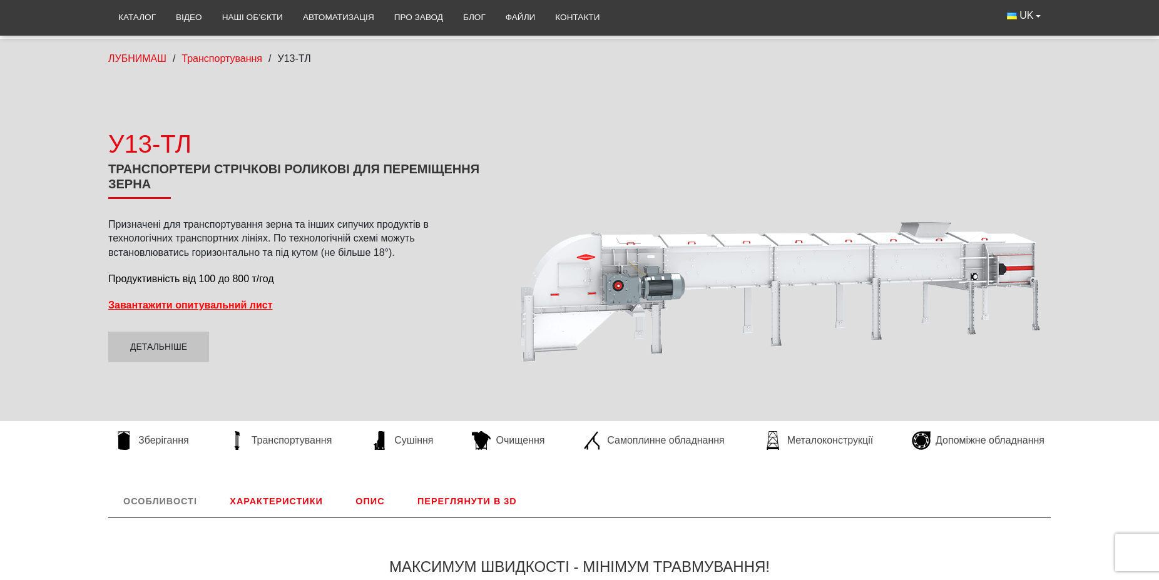
scroll to position [191, 0]
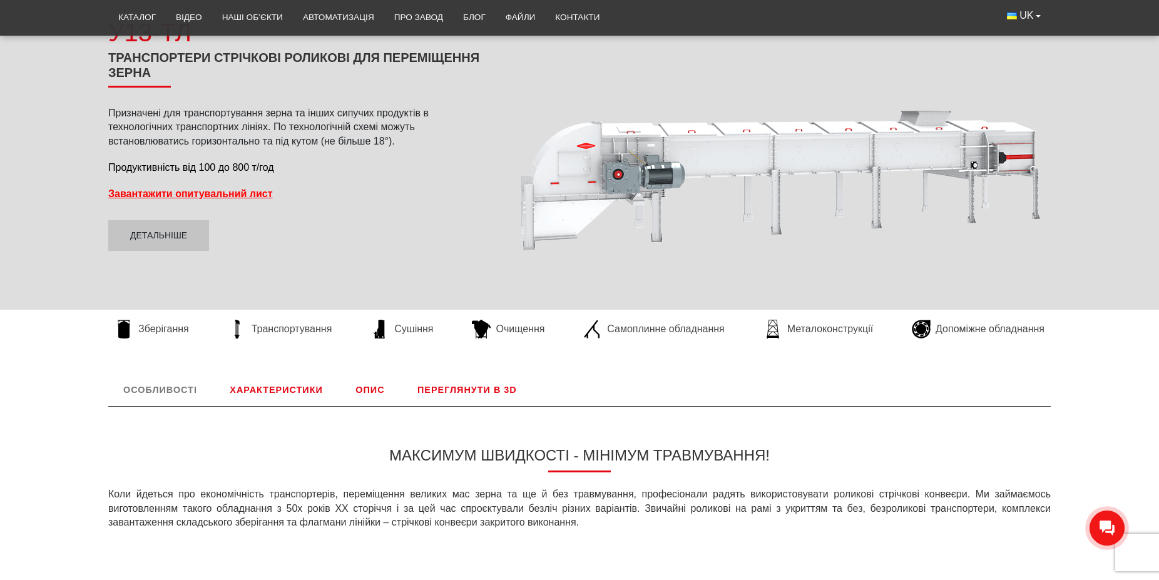
click at [488, 388] on link "Переглянути в 3D" at bounding box center [466, 389] width 129 height 33
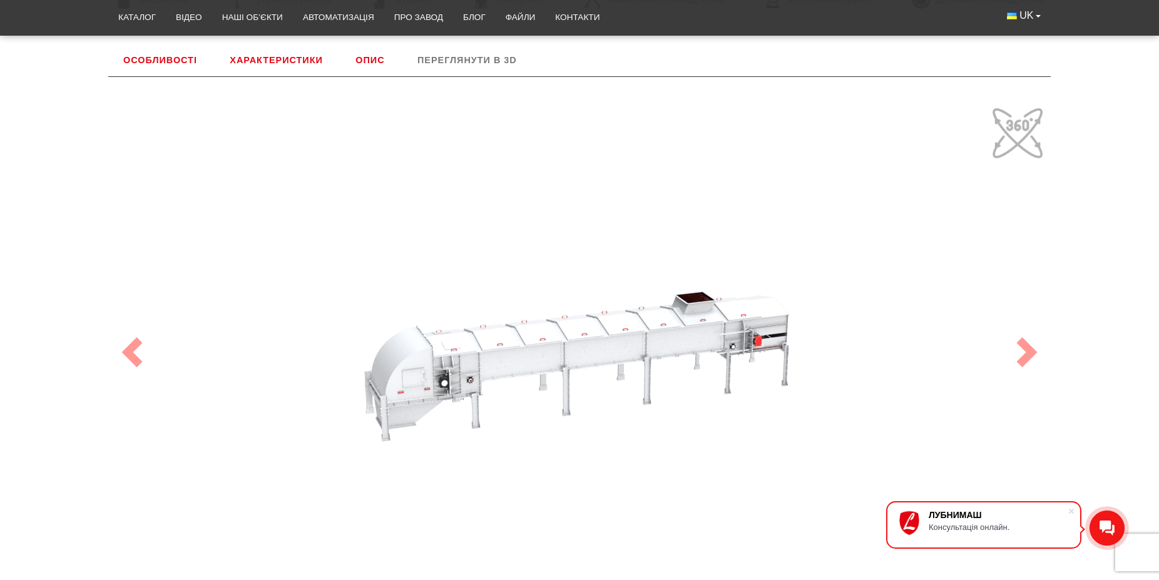
drag, startPoint x: 531, startPoint y: 327, endPoint x: 607, endPoint y: 306, distance: 79.2
click at [607, 306] on div "100" at bounding box center [579, 352] width 938 height 500
click at [288, 53] on link "Характеристики" at bounding box center [276, 60] width 123 height 33
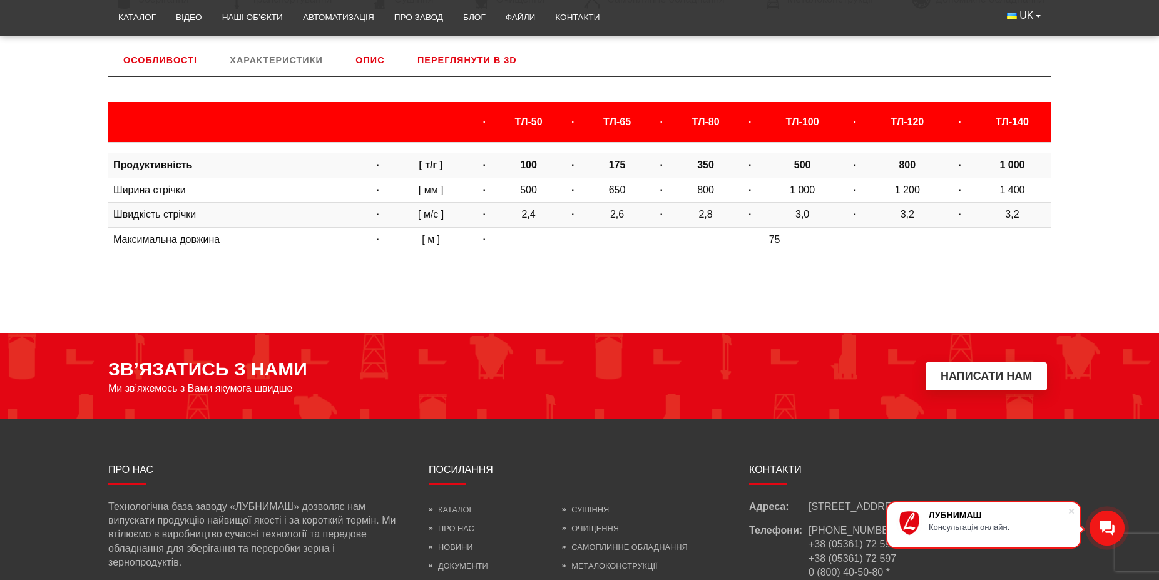
scroll to position [457, 0]
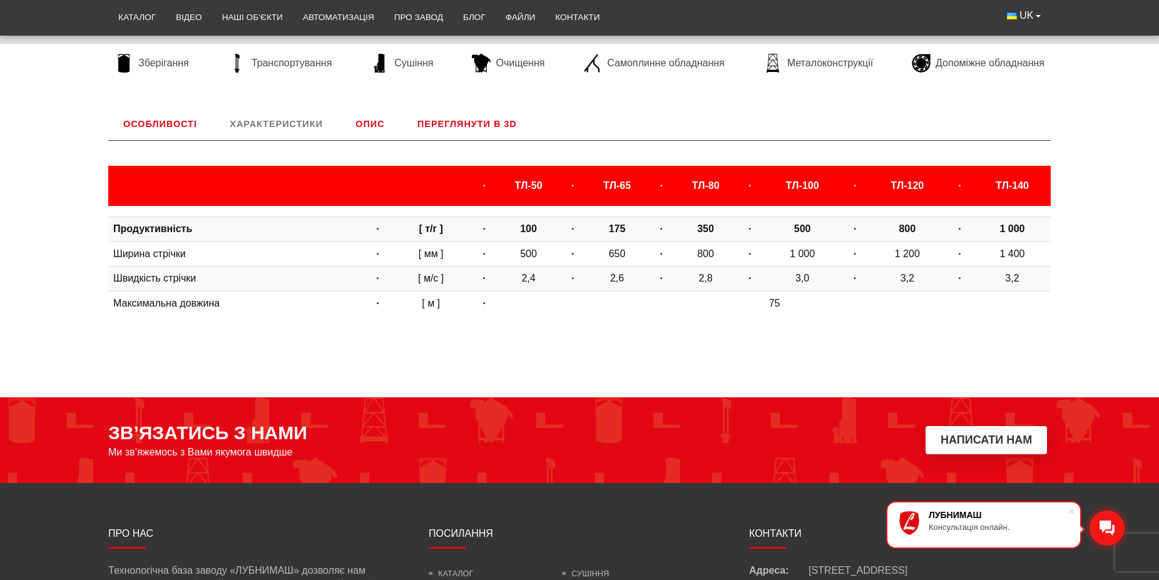
click at [174, 121] on link "Особливості" at bounding box center [160, 124] width 104 height 33
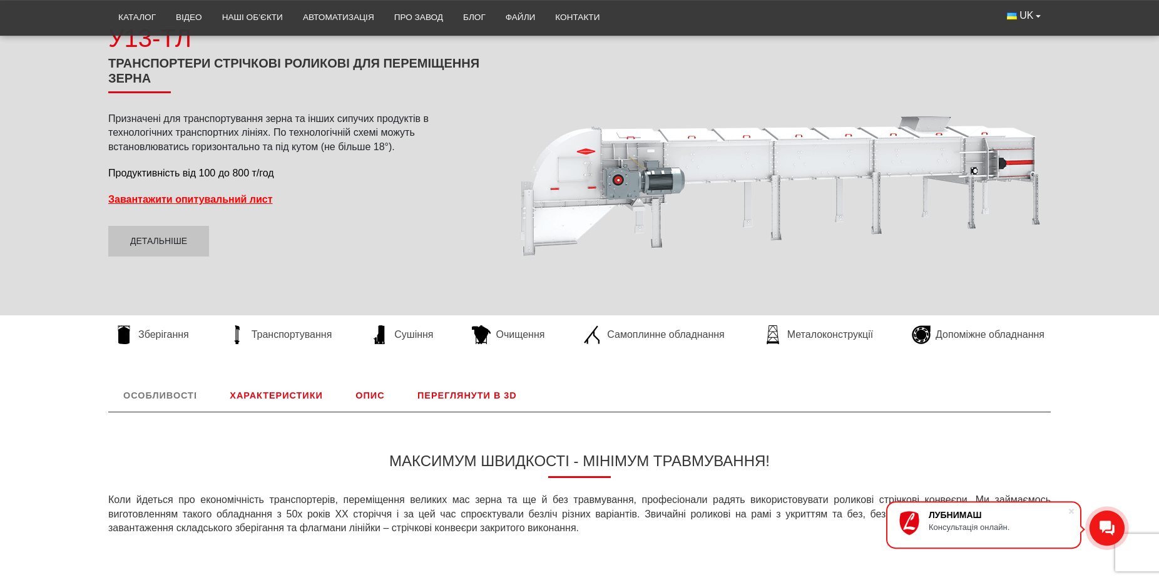
scroll to position [74, 0]
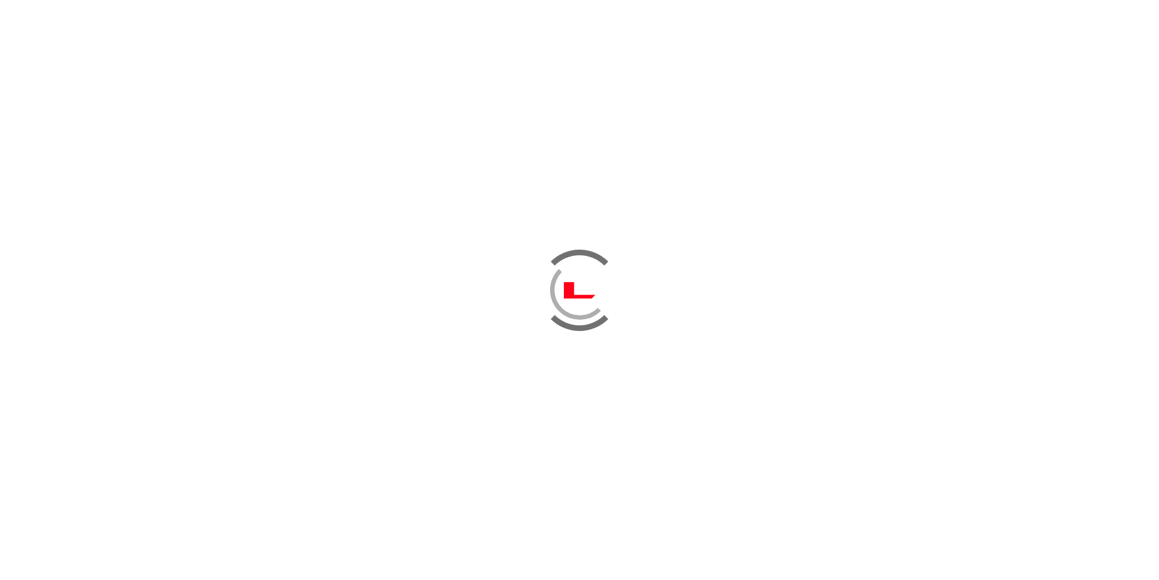
scroll to position [191, 0]
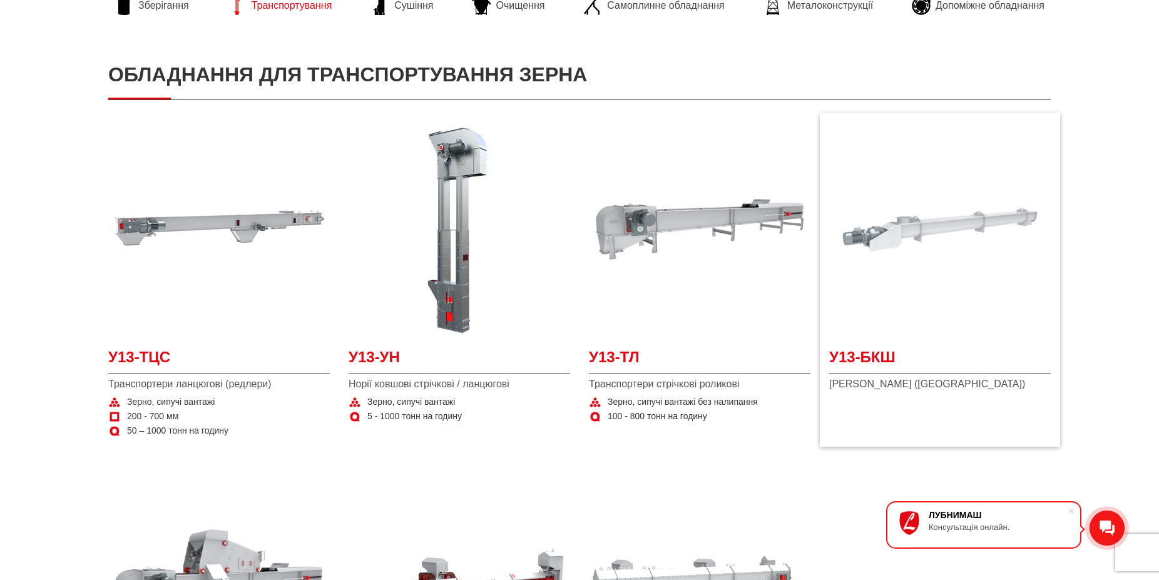
click at [933, 227] on img at bounding box center [939, 229] width 221 height 221
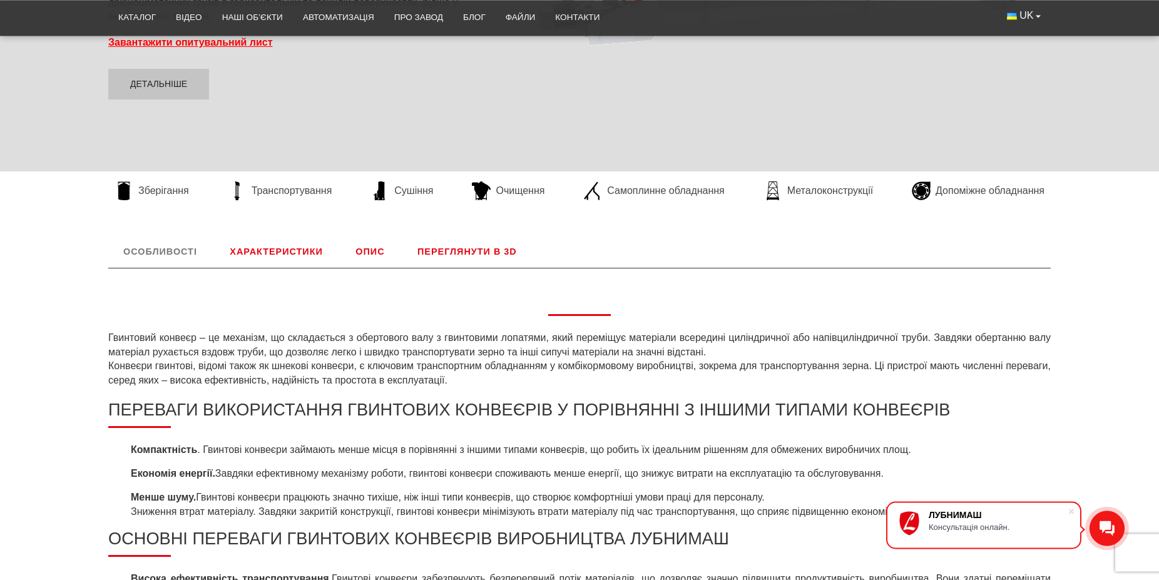
scroll to position [319, 0]
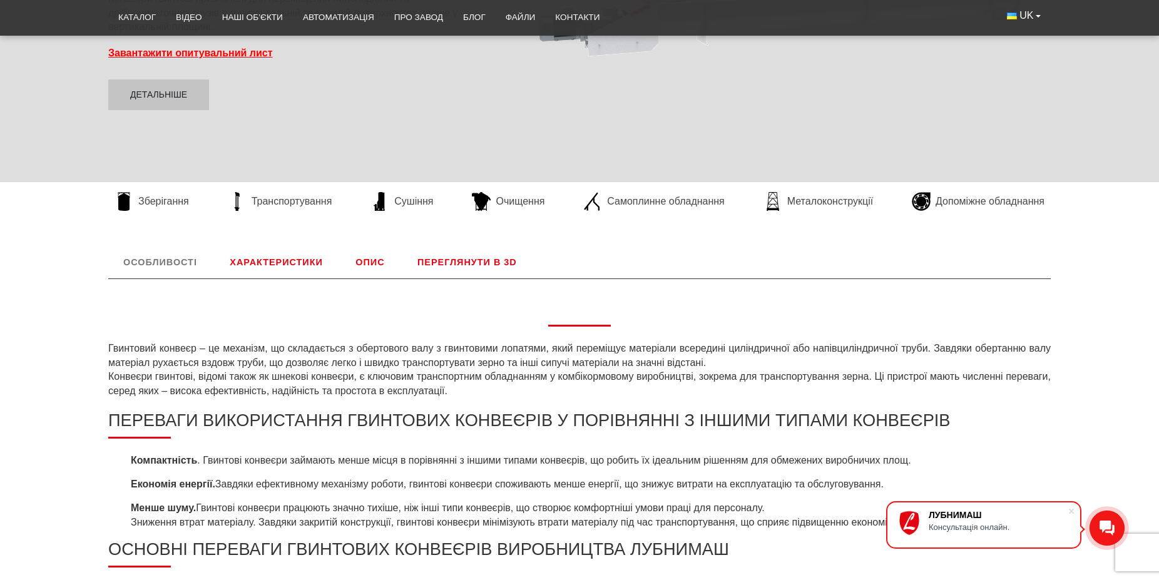
click at [298, 253] on link "Характеристики" at bounding box center [276, 262] width 123 height 33
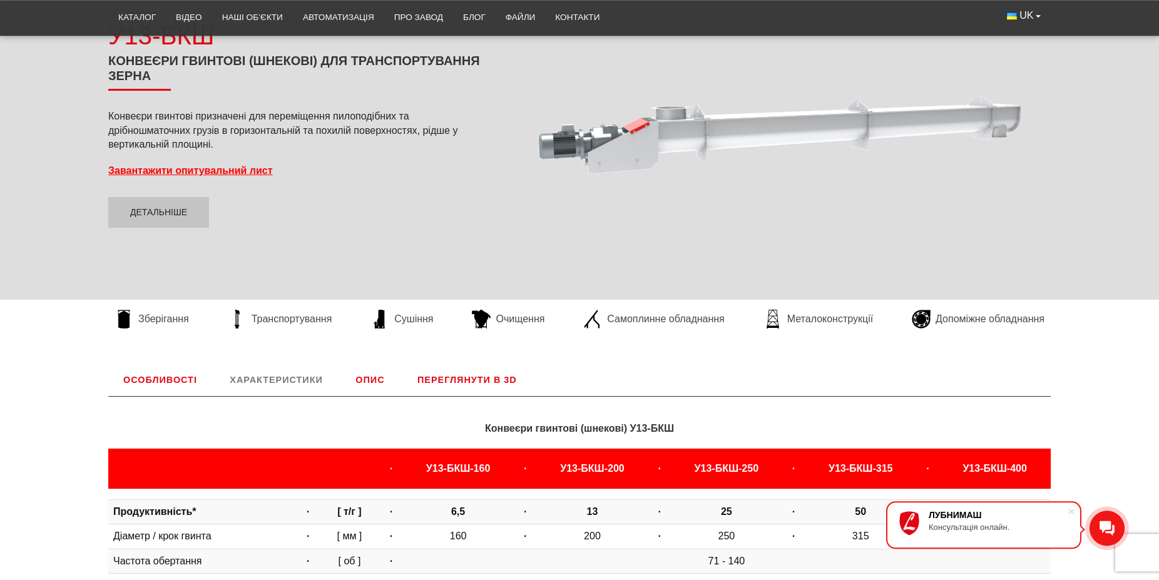
scroll to position [202, 0]
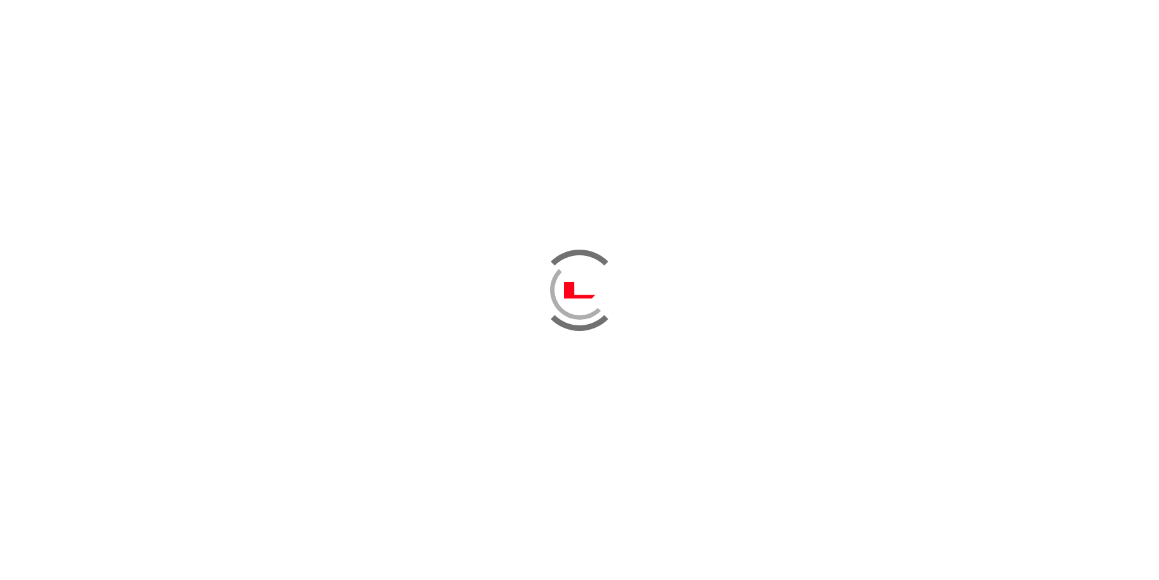
scroll to position [191, 0]
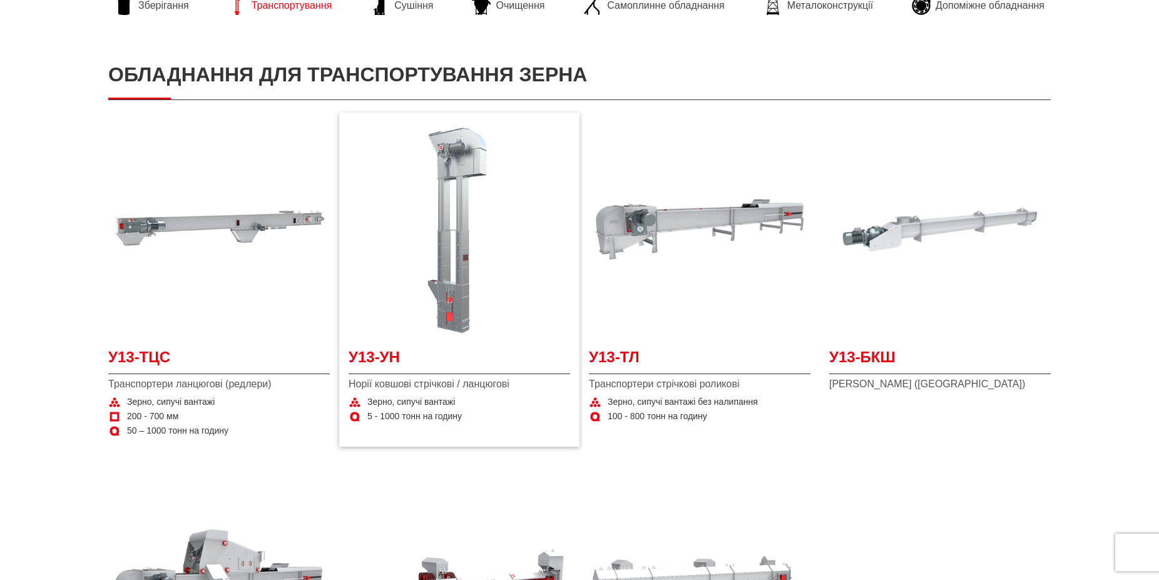
click at [465, 207] on img at bounding box center [458, 229] width 221 height 221
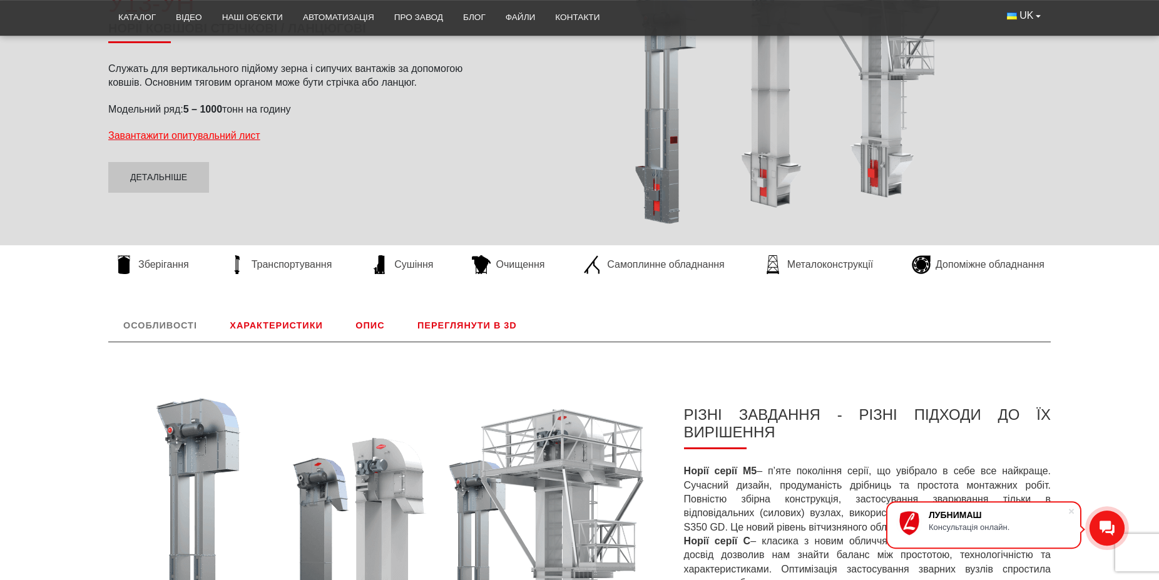
scroll to position [191, 0]
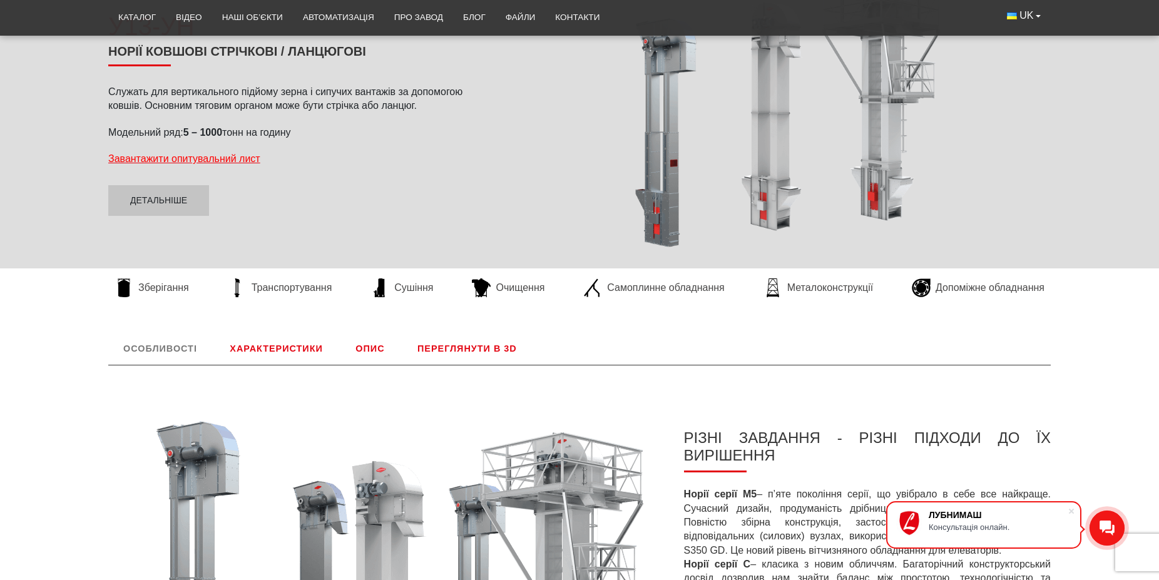
click at [460, 355] on link "Переглянути в 3D" at bounding box center [466, 348] width 129 height 33
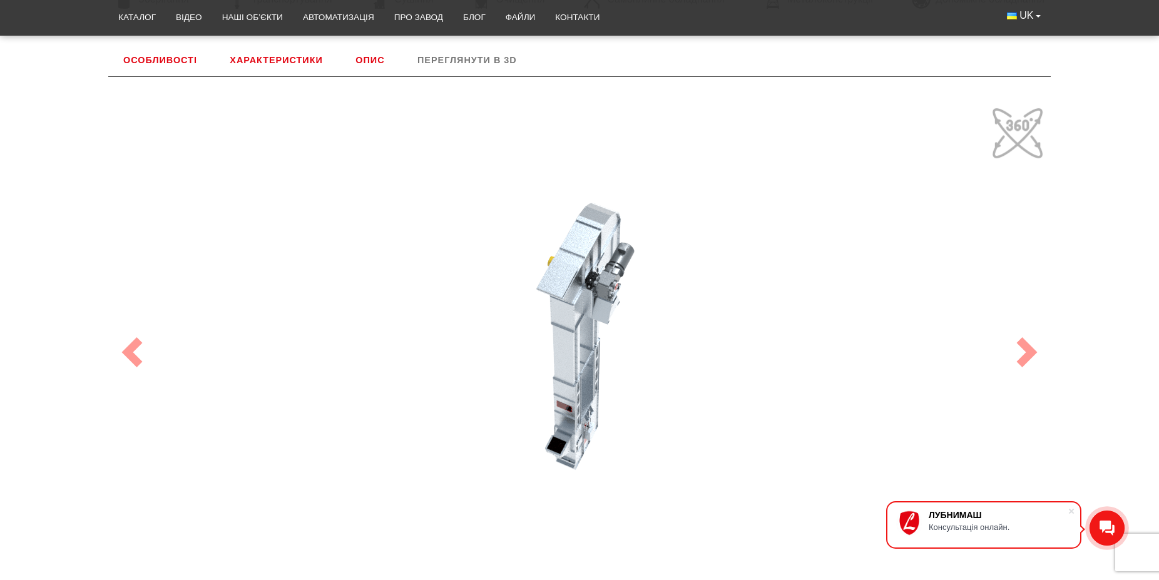
drag, startPoint x: 568, startPoint y: 481, endPoint x: 671, endPoint y: 535, distance: 115.8
click at [671, 535] on div "100" at bounding box center [579, 352] width 938 height 500
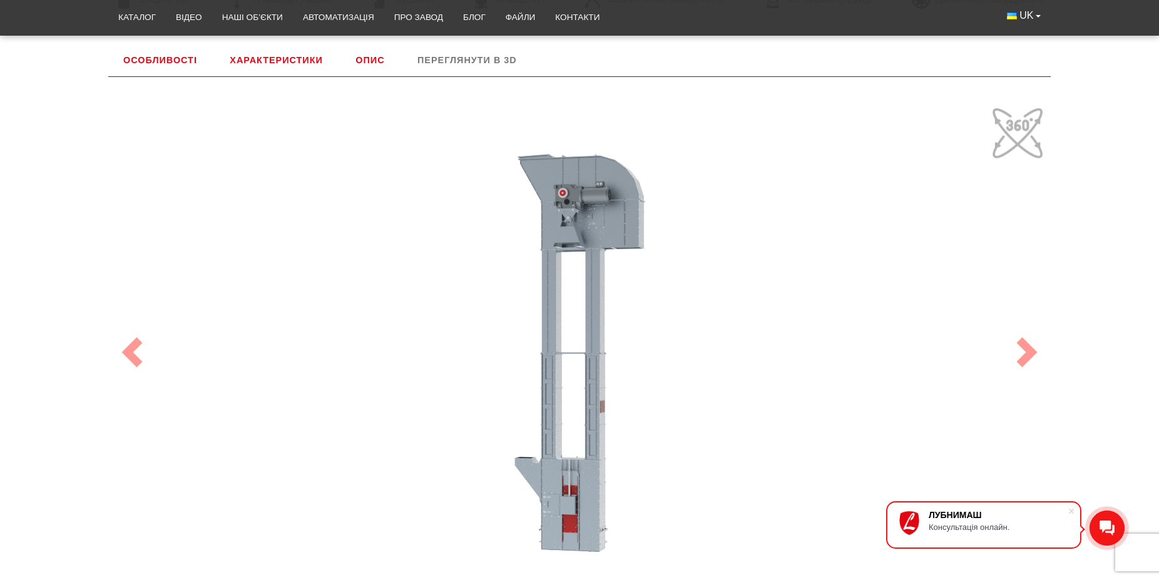
drag, startPoint x: 579, startPoint y: 465, endPoint x: 532, endPoint y: 391, distance: 87.8
click at [532, 391] on div "100" at bounding box center [579, 352] width 938 height 500
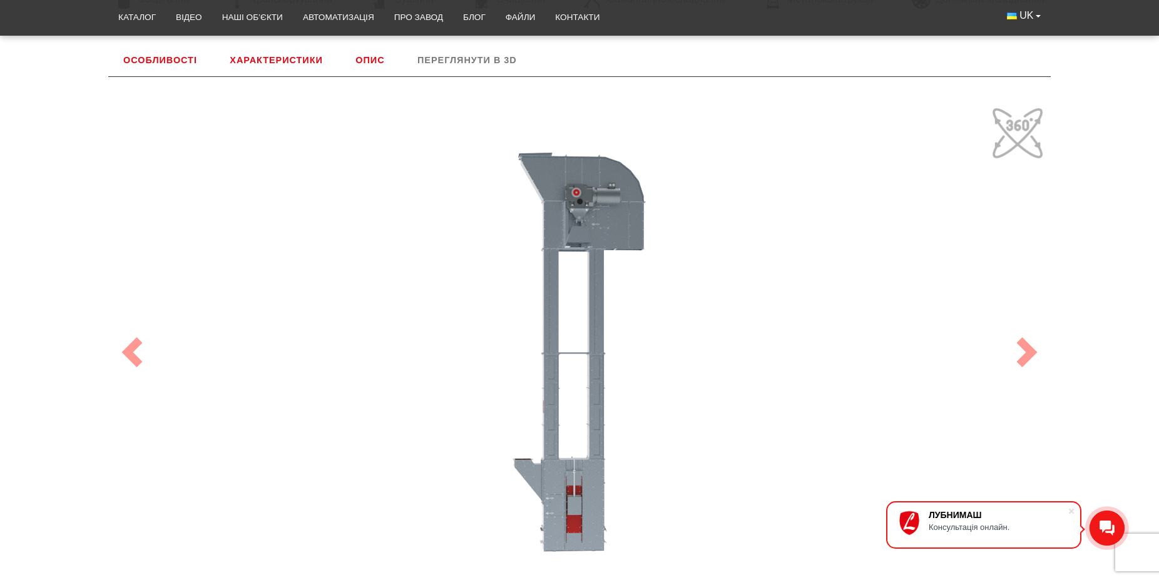
drag, startPoint x: 561, startPoint y: 477, endPoint x: 587, endPoint y: 481, distance: 26.5
click at [587, 481] on div "100" at bounding box center [579, 352] width 938 height 500
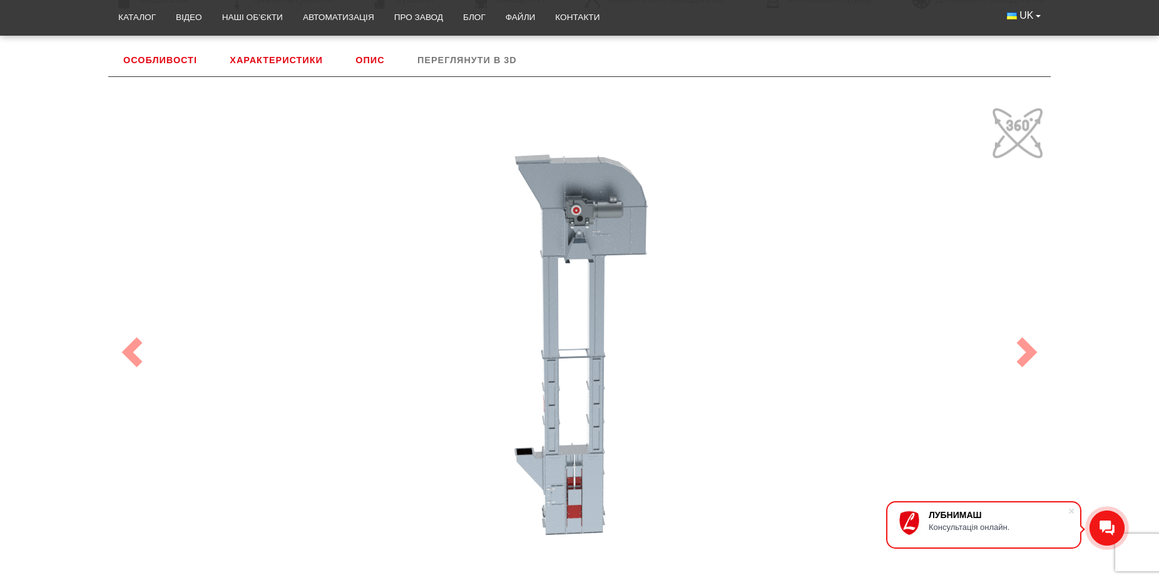
drag, startPoint x: 572, startPoint y: 208, endPoint x: 556, endPoint y: 228, distance: 25.8
click at [556, 228] on div "100" at bounding box center [579, 352] width 938 height 500
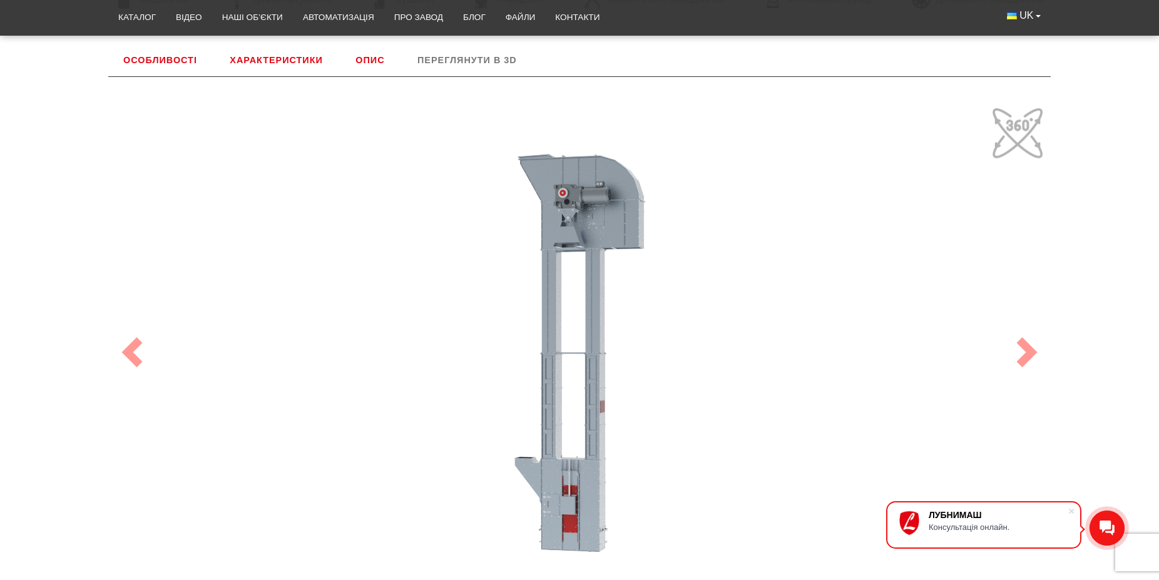
drag, startPoint x: 614, startPoint y: 218, endPoint x: 591, endPoint y: 127, distance: 94.4
click at [591, 127] on div "100" at bounding box center [579, 352] width 938 height 500
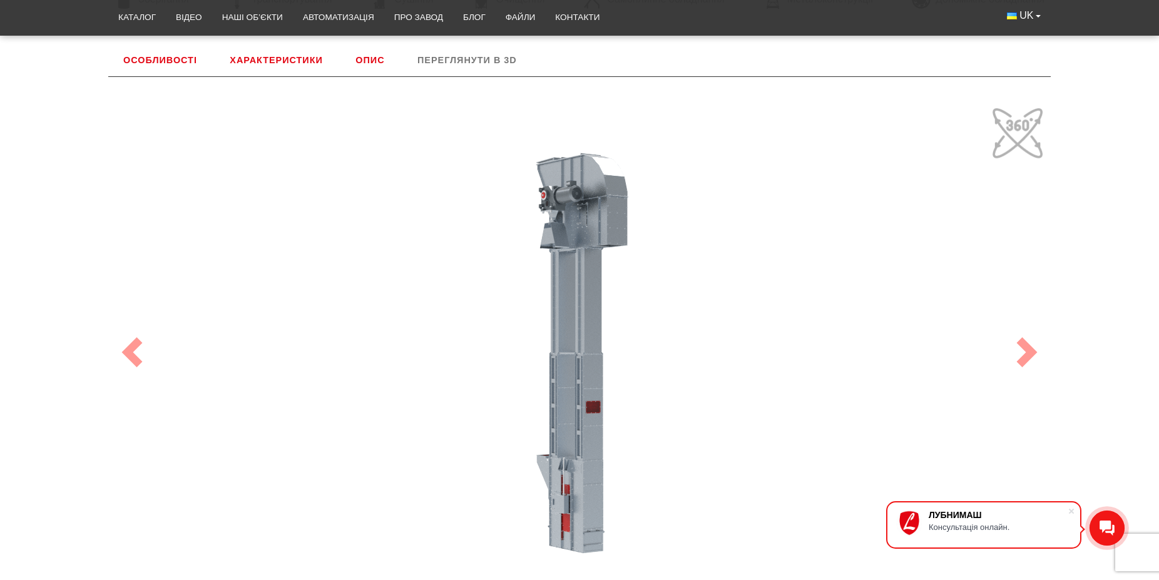
drag, startPoint x: 623, startPoint y: 240, endPoint x: 606, endPoint y: 262, distance: 28.5
click at [592, 161] on div "100" at bounding box center [579, 352] width 938 height 500
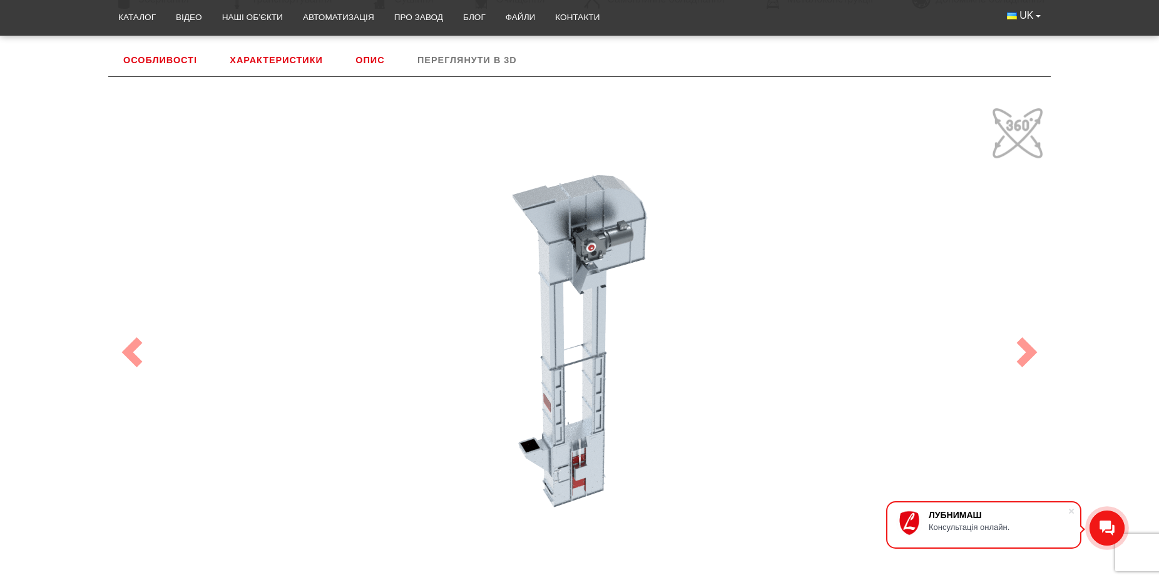
drag, startPoint x: 643, startPoint y: 234, endPoint x: 671, endPoint y: 256, distance: 35.2
click at [673, 253] on div "100" at bounding box center [579, 352] width 938 height 500
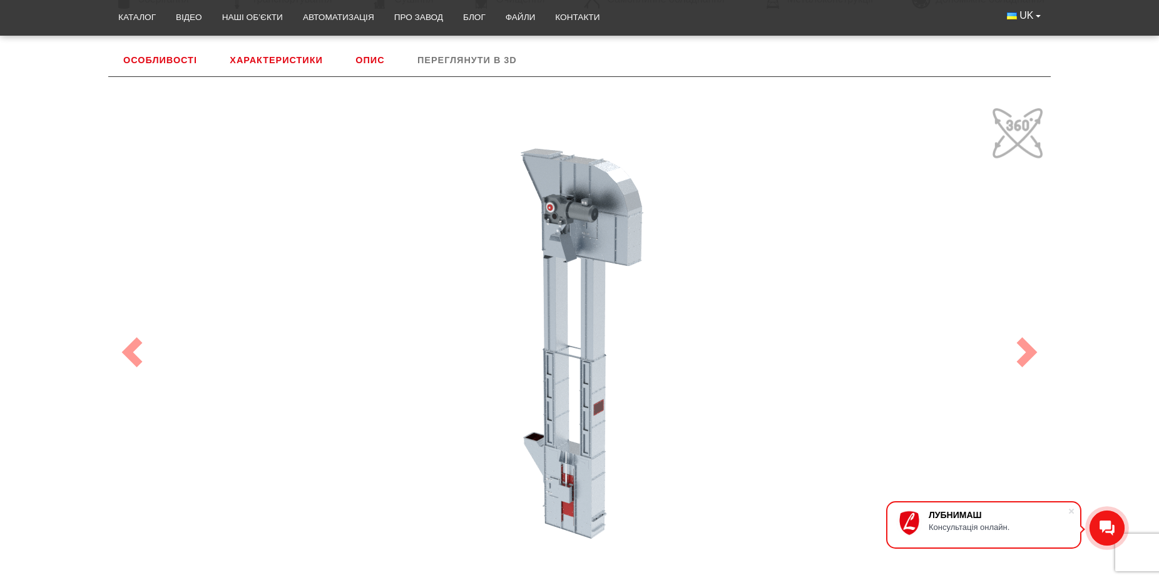
drag, startPoint x: 648, startPoint y: 335, endPoint x: 616, endPoint y: 273, distance: 69.4
click at [616, 273] on div "100" at bounding box center [579, 352] width 938 height 500
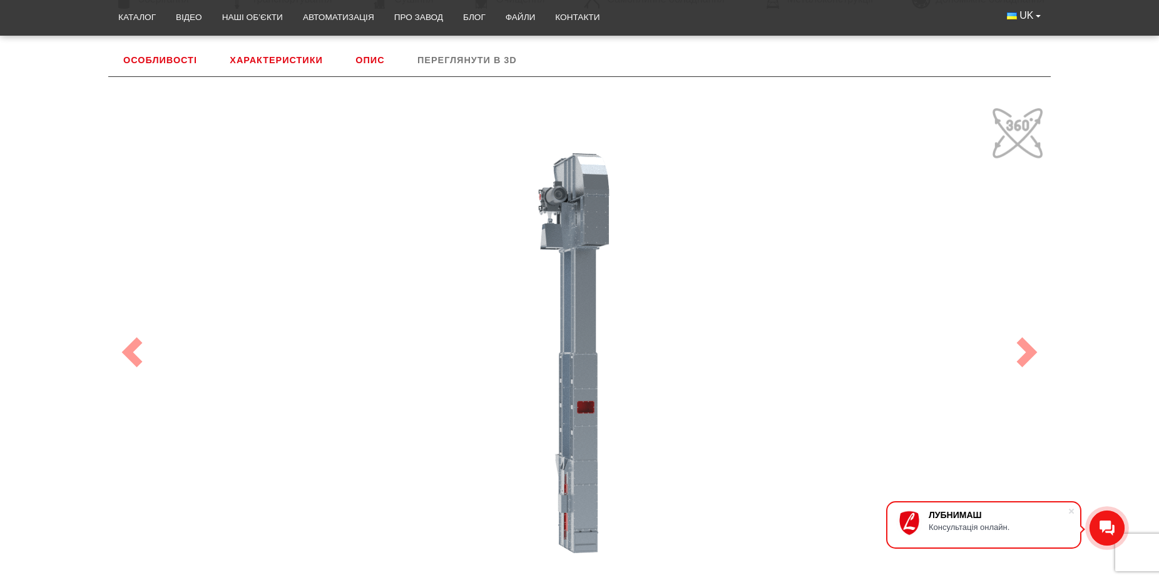
drag, startPoint x: 647, startPoint y: 360, endPoint x: 677, endPoint y: 245, distance: 119.0
click at [677, 245] on div "100" at bounding box center [579, 352] width 938 height 500
click at [297, 54] on link "Характеристики" at bounding box center [276, 60] width 123 height 33
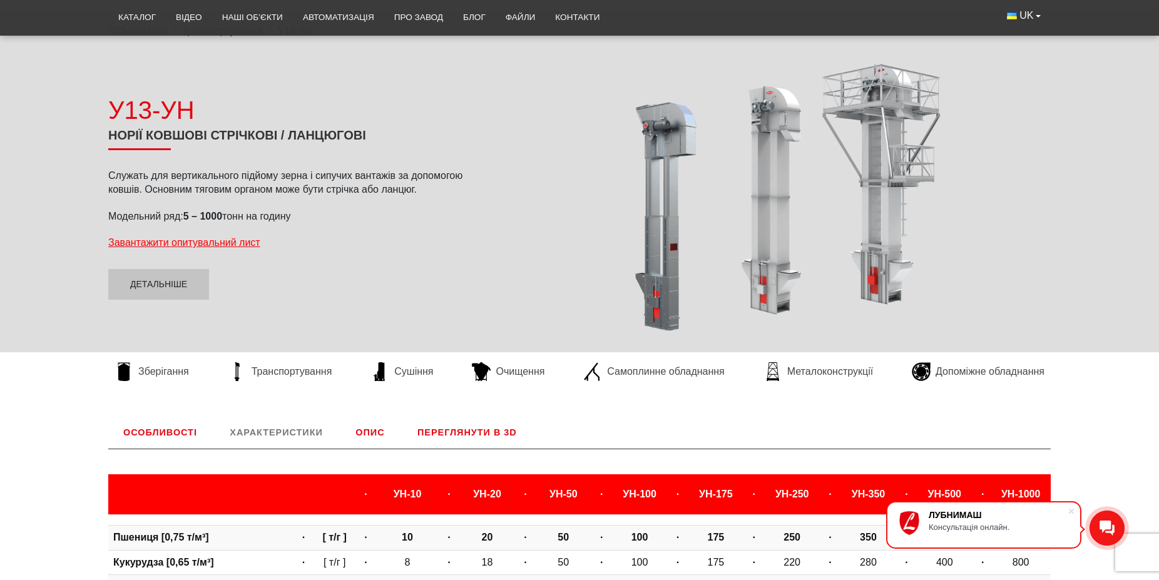
scroll to position [97, 0]
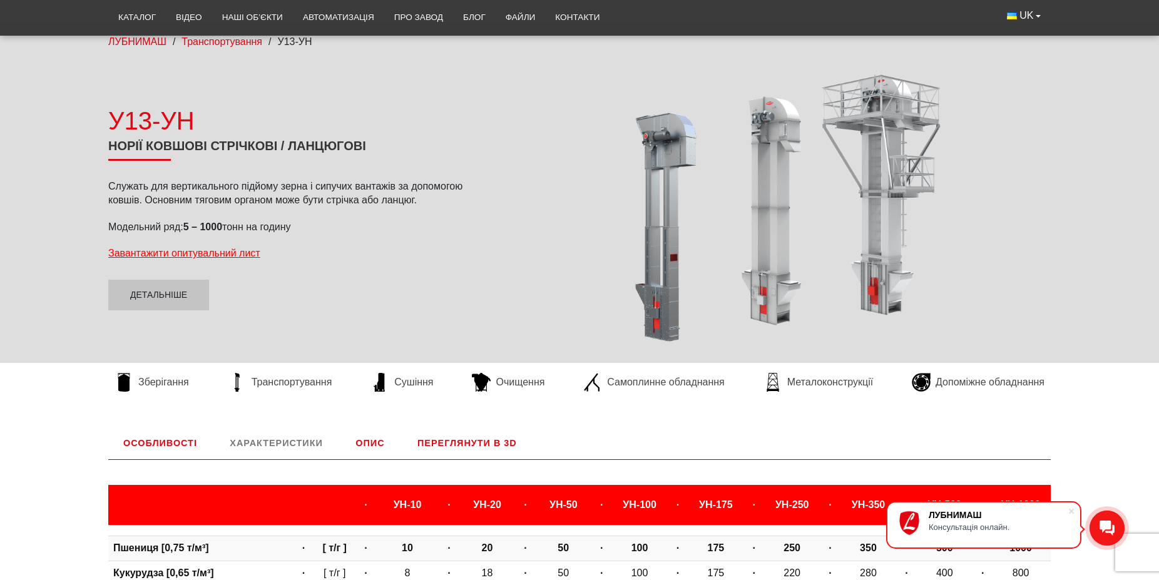
click at [134, 437] on link "Особливості" at bounding box center [160, 443] width 104 height 33
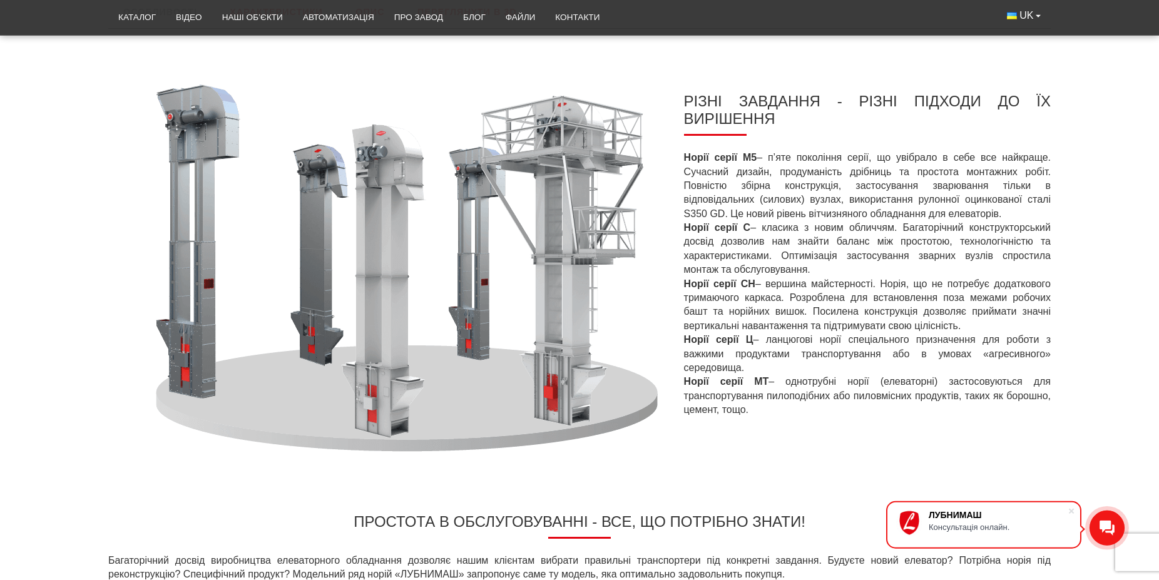
scroll to position [161, 0]
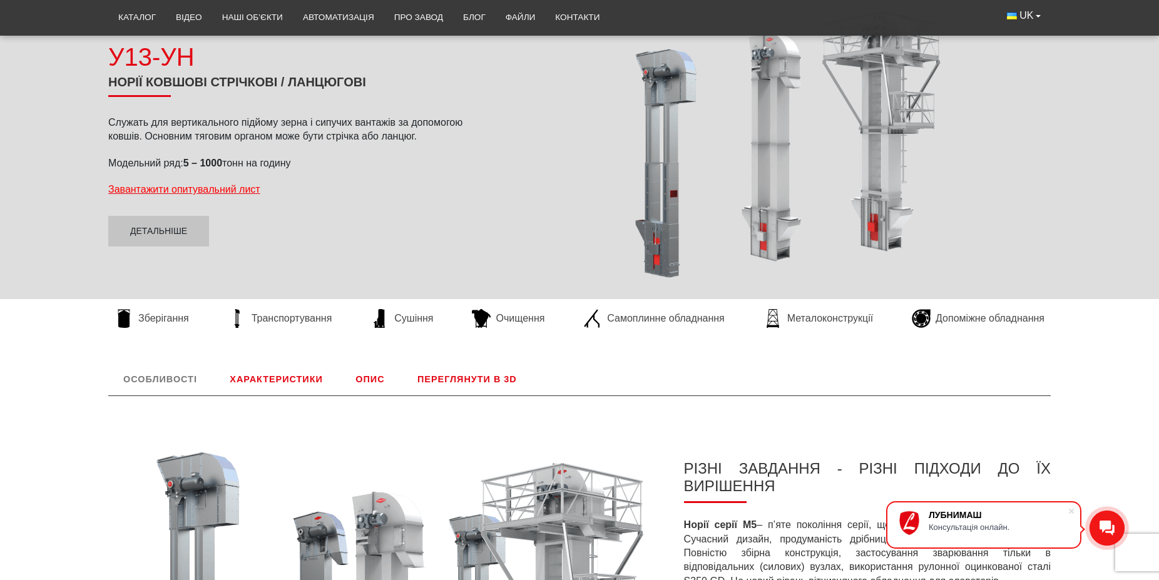
click at [186, 378] on link "Особливості" at bounding box center [160, 379] width 104 height 33
click at [272, 312] on span "Транспортування" at bounding box center [291, 319] width 81 height 14
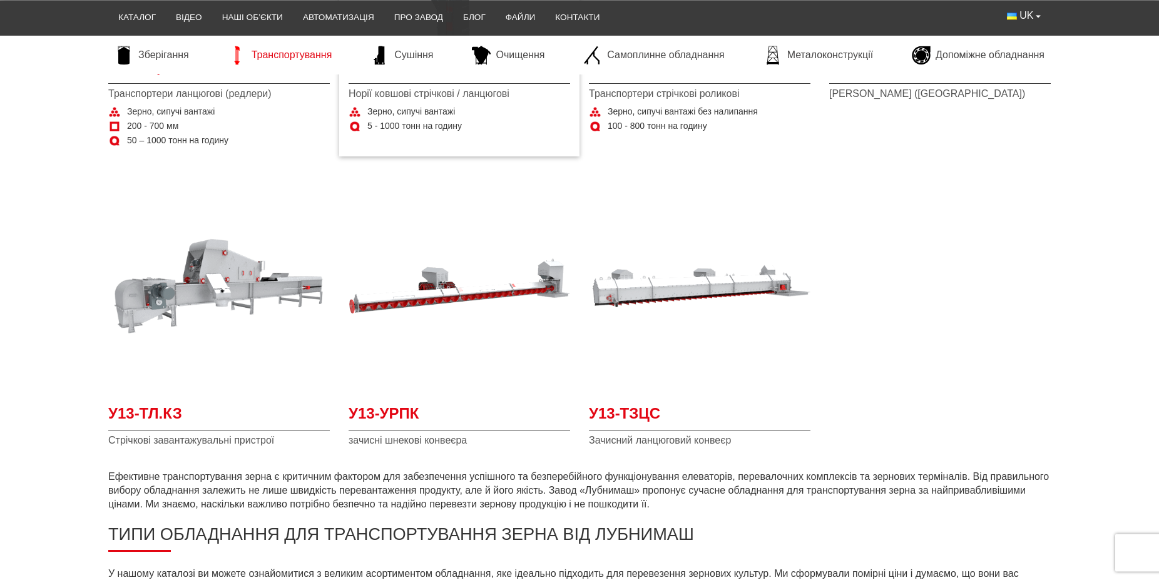
scroll to position [510, 0]
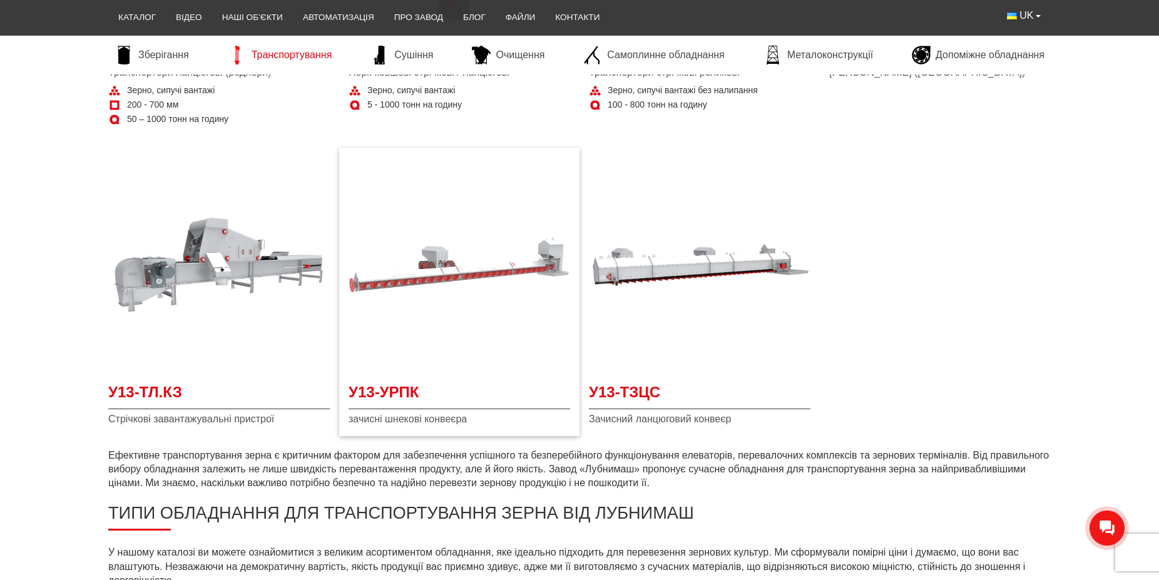
click at [474, 285] on img at bounding box center [458, 264] width 221 height 221
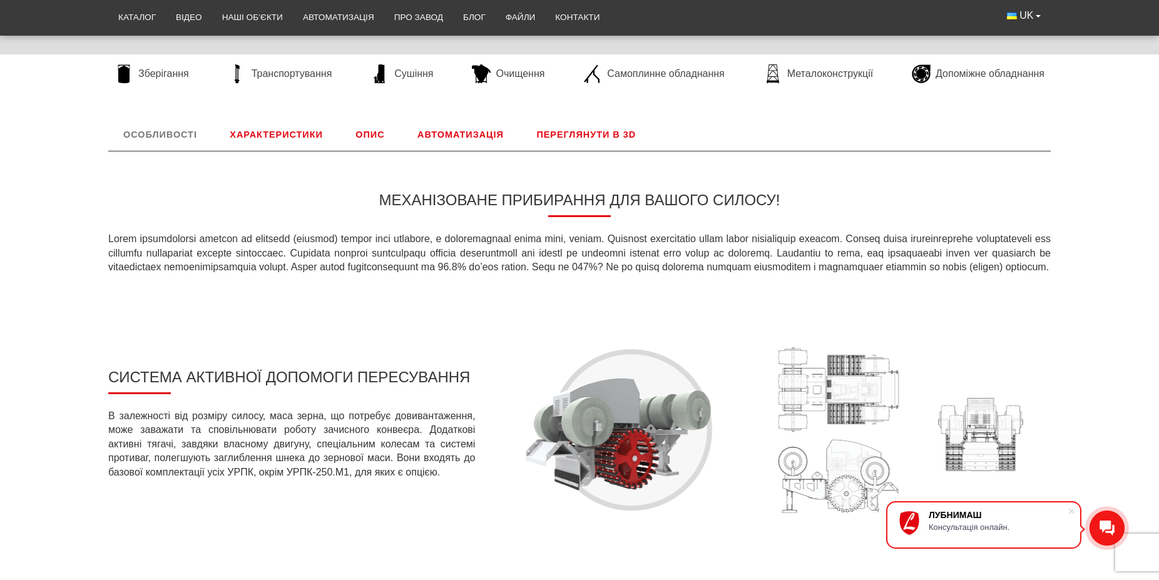
scroll to position [319, 0]
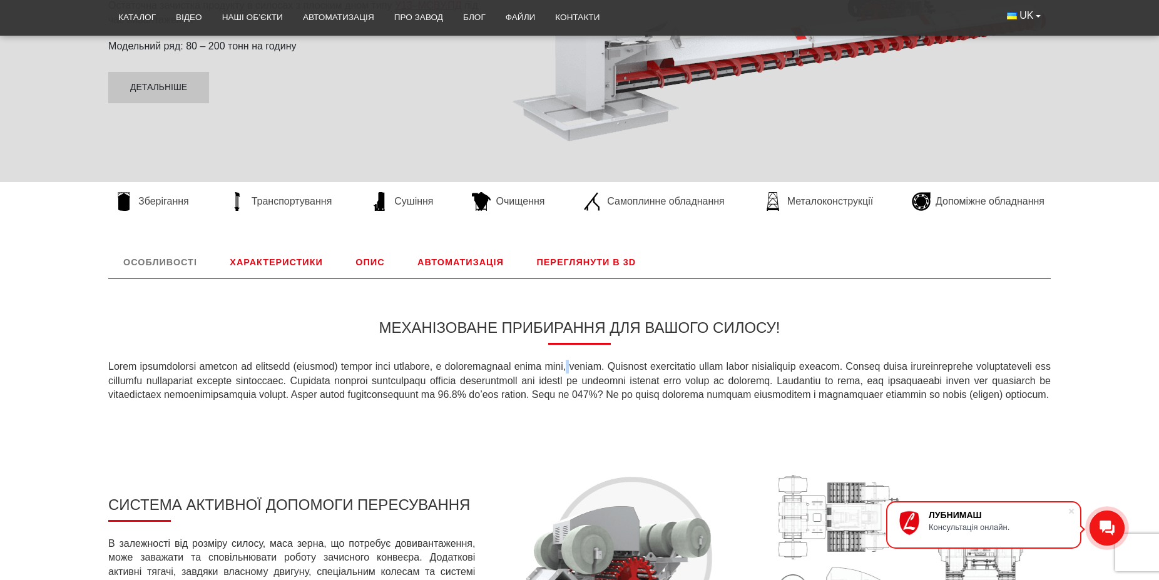
click at [598, 363] on p at bounding box center [579, 381] width 942 height 42
click at [638, 366] on p at bounding box center [579, 381] width 942 height 42
click at [686, 363] on p at bounding box center [579, 381] width 942 height 42
click at [751, 368] on p at bounding box center [579, 381] width 942 height 42
click at [781, 367] on p at bounding box center [579, 381] width 942 height 42
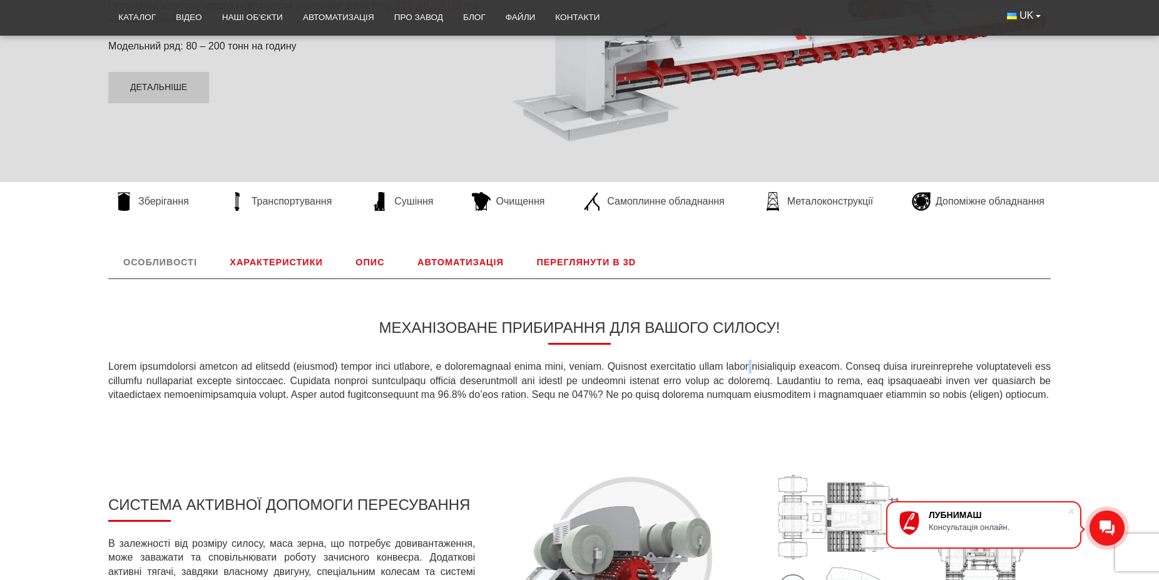
click at [811, 368] on p at bounding box center [579, 381] width 942 height 42
click at [783, 396] on p at bounding box center [579, 381] width 942 height 42
click at [801, 397] on p at bounding box center [579, 381] width 942 height 42
click at [796, 397] on p at bounding box center [579, 381] width 942 height 42
click at [779, 395] on p at bounding box center [579, 381] width 942 height 42
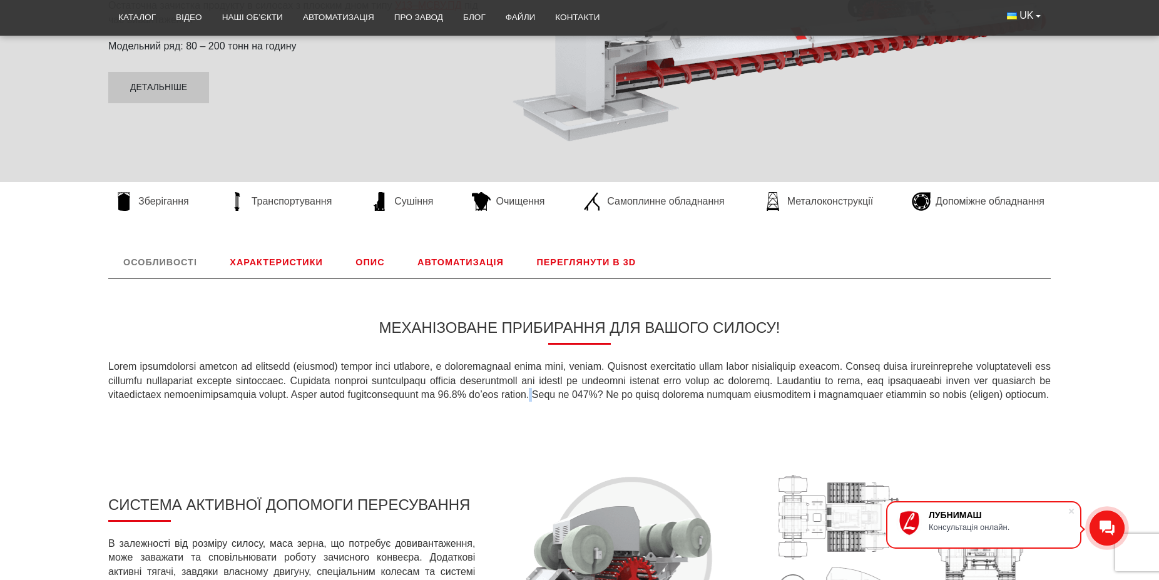
click at [754, 396] on p at bounding box center [579, 381] width 942 height 42
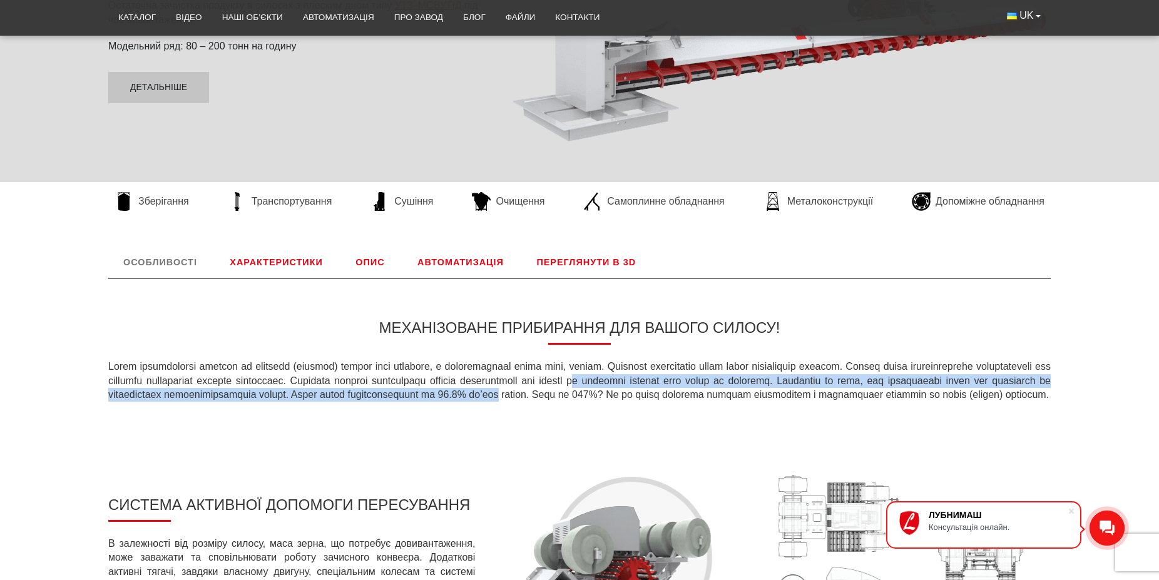
drag, startPoint x: 717, startPoint y: 392, endPoint x: 719, endPoint y: 383, distance: 9.1
click at [719, 383] on p at bounding box center [579, 381] width 942 height 42
click at [717, 397] on p at bounding box center [579, 381] width 942 height 42
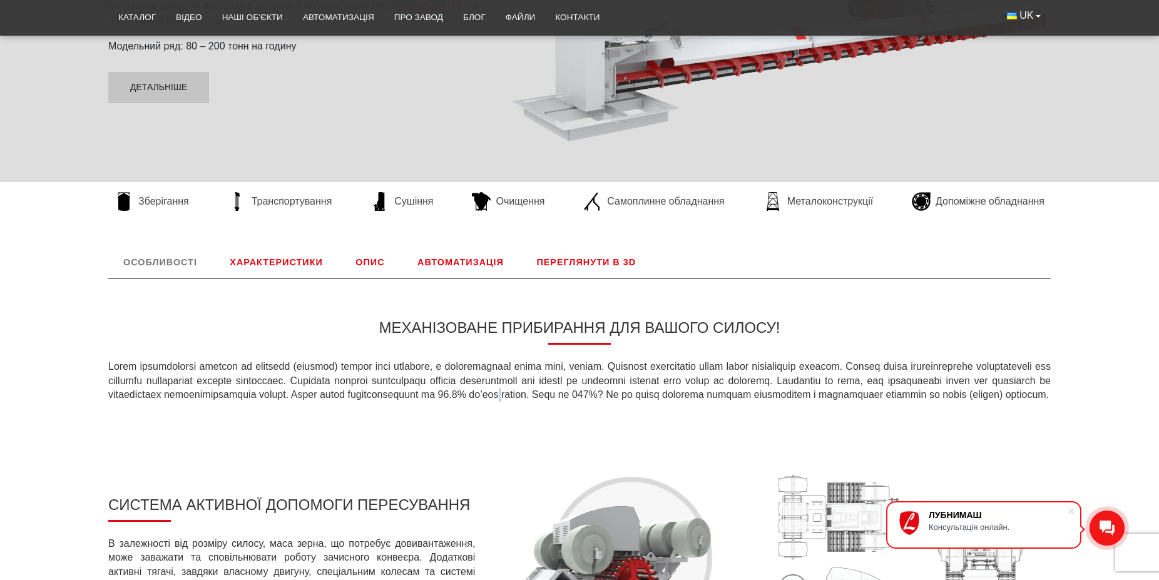
drag, startPoint x: 713, startPoint y: 396, endPoint x: 718, endPoint y: 391, distance: 7.1
click at [718, 391] on p at bounding box center [579, 381] width 942 height 42
click at [754, 397] on p at bounding box center [579, 381] width 942 height 42
drag, startPoint x: 593, startPoint y: 380, endPoint x: 599, endPoint y: 383, distance: 7.3
click at [599, 383] on p at bounding box center [579, 381] width 942 height 42
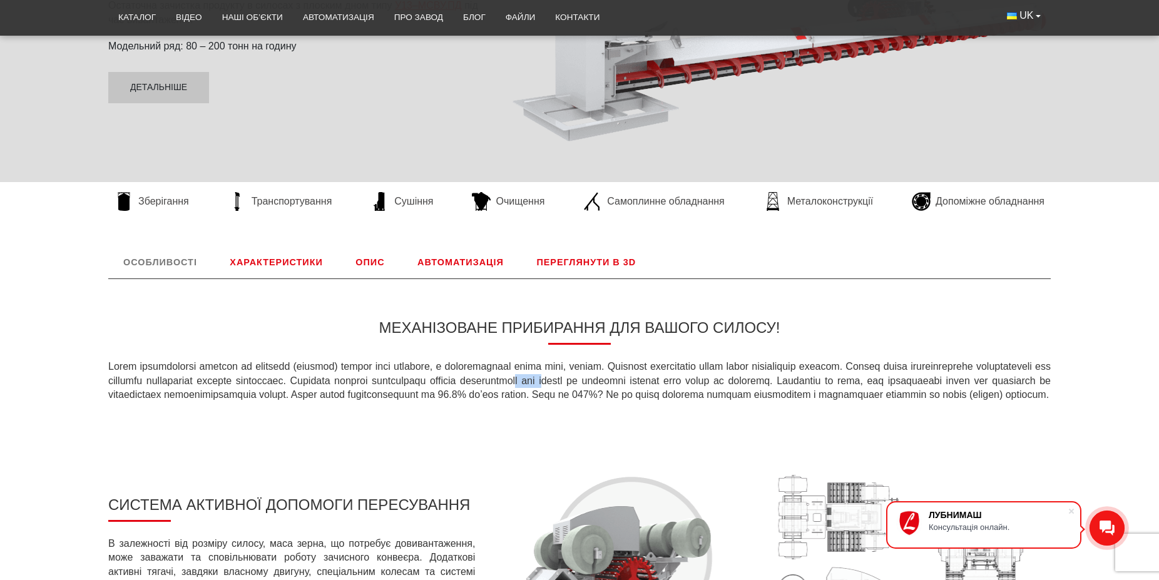
drag, startPoint x: 658, startPoint y: 381, endPoint x: 686, endPoint y: 381, distance: 27.5
click at [686, 381] on p at bounding box center [579, 381] width 942 height 42
click at [668, 385] on p at bounding box center [579, 381] width 942 height 42
drag, startPoint x: 656, startPoint y: 380, endPoint x: 687, endPoint y: 377, distance: 31.4
click at [687, 377] on p at bounding box center [579, 381] width 942 height 42
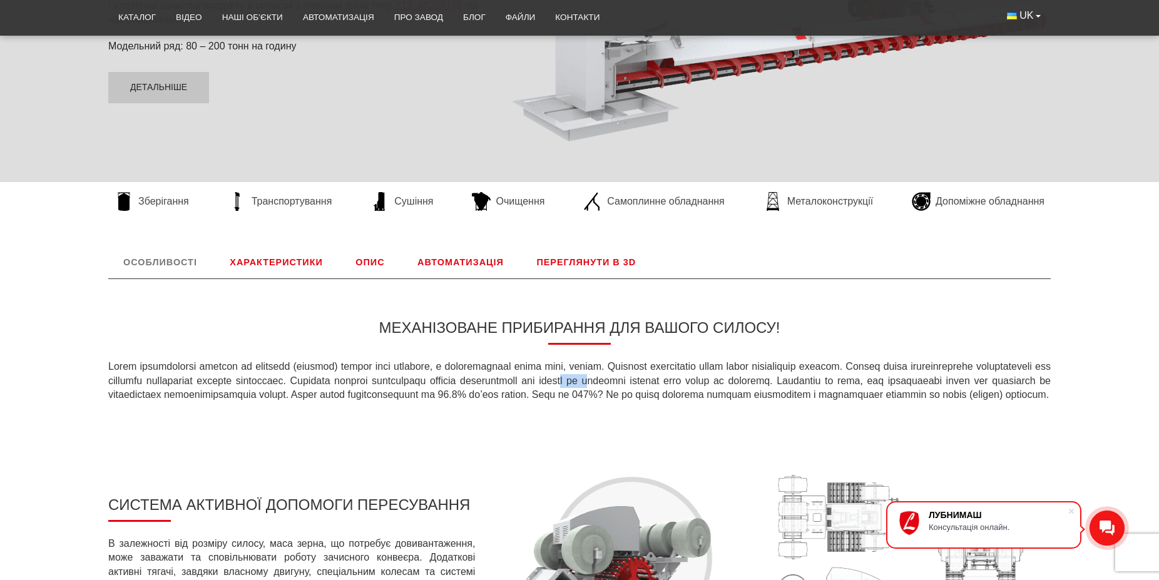
drag, startPoint x: 707, startPoint y: 380, endPoint x: 736, endPoint y: 383, distance: 29.0
click at [736, 381] on p at bounding box center [579, 381] width 942 height 42
drag, startPoint x: 766, startPoint y: 380, endPoint x: 782, endPoint y: 382, distance: 16.5
click at [782, 382] on p at bounding box center [579, 381] width 942 height 42
drag, startPoint x: 811, startPoint y: 380, endPoint x: 826, endPoint y: 383, distance: 15.5
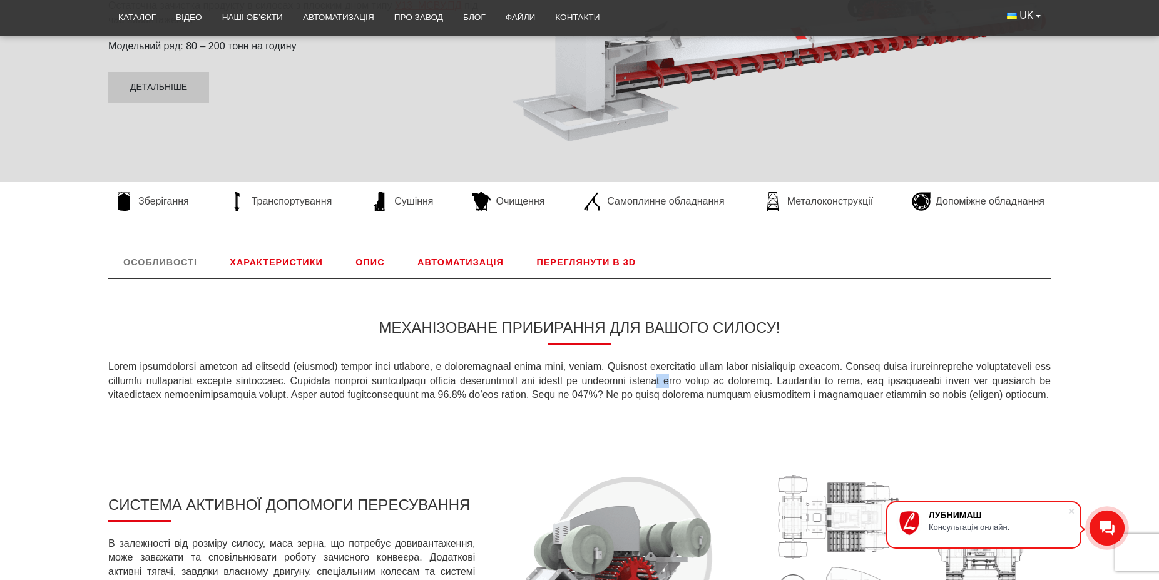
click at [826, 382] on p at bounding box center [579, 381] width 942 height 42
drag, startPoint x: 753, startPoint y: 392, endPoint x: 826, endPoint y: 394, distance: 72.6
click at [826, 394] on p at bounding box center [579, 381] width 942 height 42
click at [826, 397] on p at bounding box center [579, 381] width 942 height 42
